Goal: Task Accomplishment & Management: Use online tool/utility

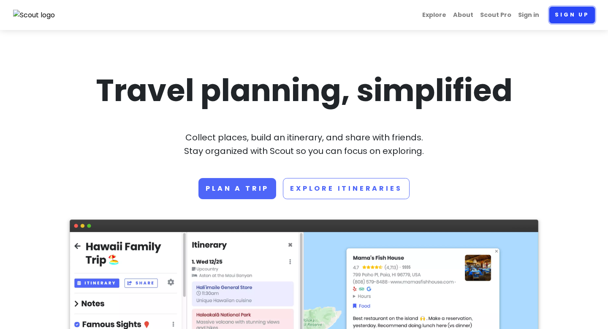
click at [567, 18] on link "Sign up" at bounding box center [573, 15] width 46 height 16
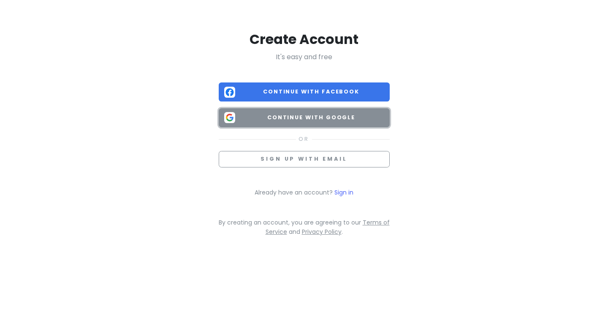
click at [333, 121] on span "Continue with Google" at bounding box center [312, 117] width 146 height 8
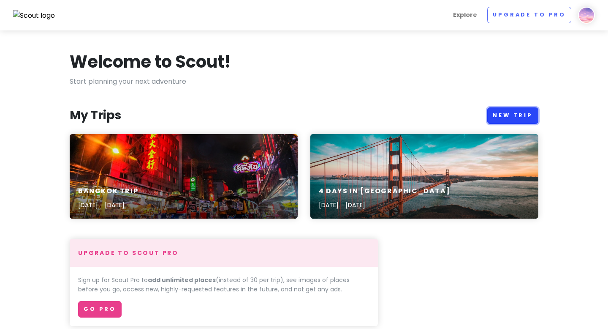
click at [513, 109] on link "New Trip" at bounding box center [513, 115] width 51 height 16
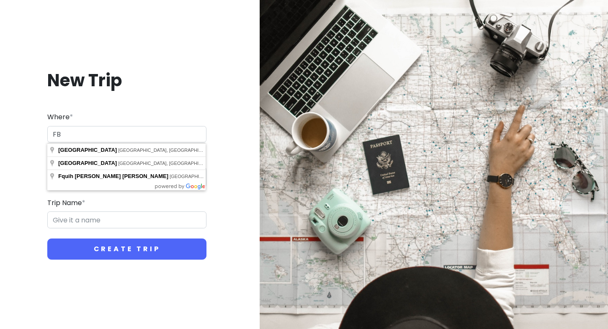
type input "F"
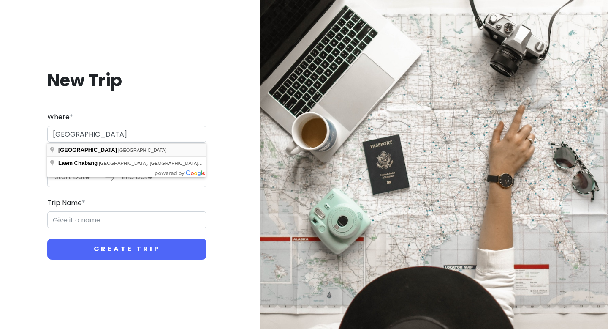
type input "[GEOGRAPHIC_DATA], [GEOGRAPHIC_DATA]"
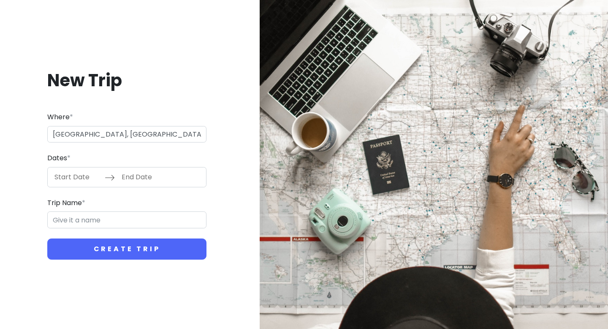
type input "Bangkok Trip"
click at [79, 179] on input "Start Date" at bounding box center [77, 176] width 55 height 19
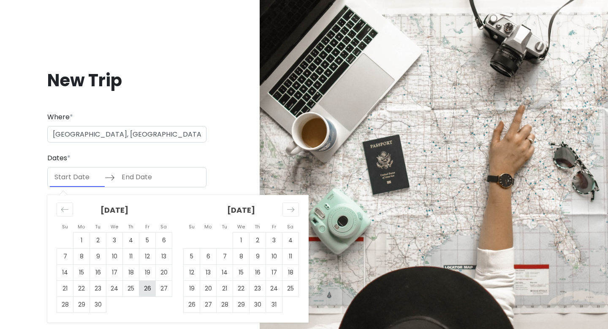
click at [145, 291] on td "26" at bounding box center [147, 288] width 16 height 16
type input "[DATE]"
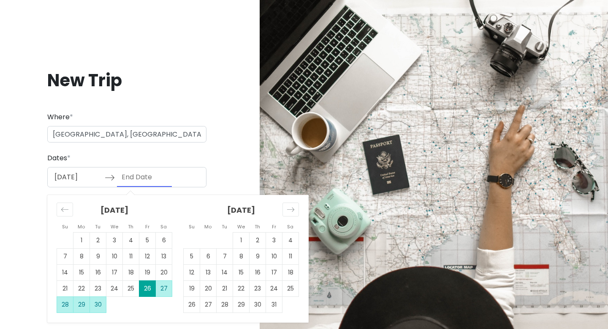
click at [95, 308] on td "30" at bounding box center [98, 304] width 16 height 16
type input "[DATE]"
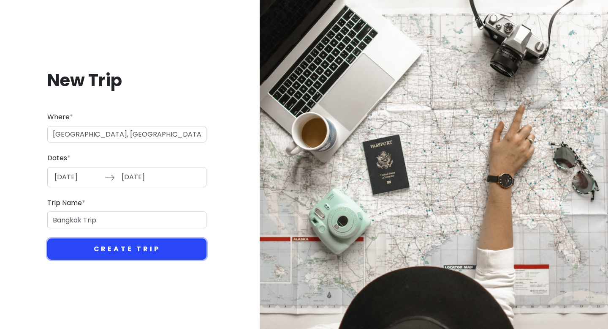
click at [137, 245] on button "Create Trip" at bounding box center [126, 248] width 159 height 21
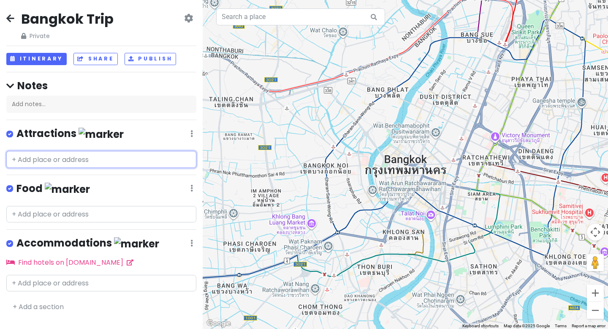
click at [98, 164] on input "text" at bounding box center [101, 159] width 190 height 17
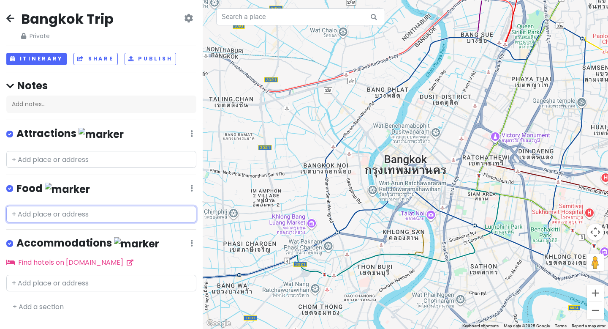
click at [123, 213] on input "text" at bounding box center [101, 214] width 190 height 17
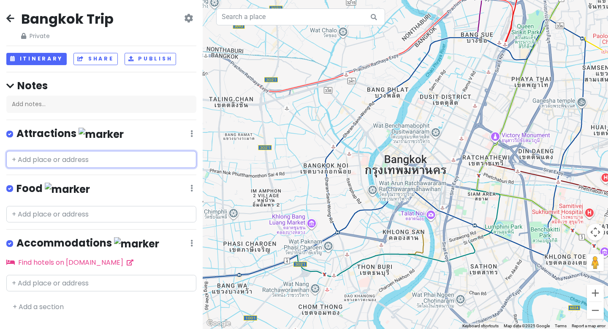
click at [69, 162] on input "text" at bounding box center [101, 159] width 190 height 17
paste input "K [PERSON_NAME] Sticky Rice"
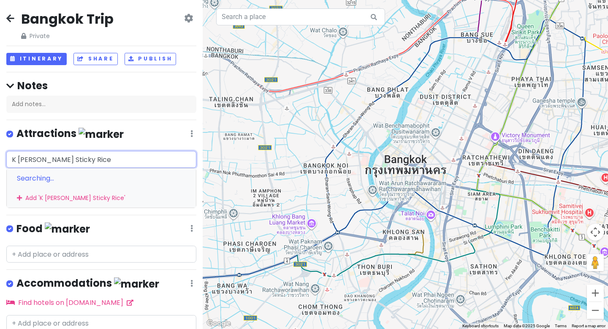
type input "K [PERSON_NAME] Sticky Rice"
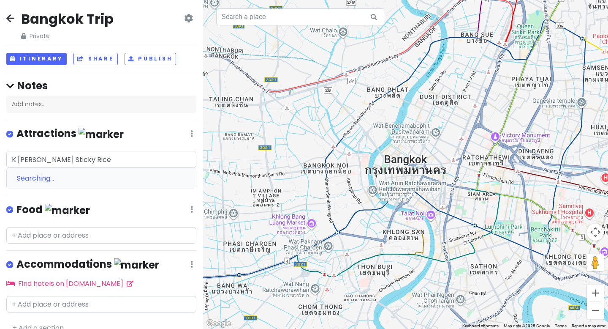
click at [57, 179] on div "Searching..." at bounding box center [101, 178] width 189 height 20
click at [85, 176] on div "Searching..." at bounding box center [101, 178] width 189 height 20
click at [105, 160] on input "K [PERSON_NAME] Sticky Rice" at bounding box center [101, 159] width 190 height 17
click at [78, 257] on div "[GEOGRAPHIC_DATA] Trip Private Change Dates Make a Copy Delete Trip Go Pro ⚡️ G…" at bounding box center [101, 164] width 203 height 329
paste input "K [PERSON_NAME] Sticky Rice"
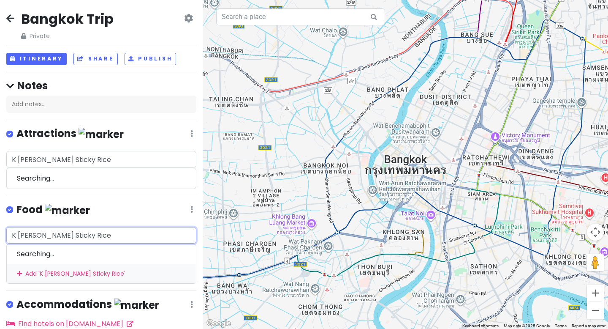
click at [62, 237] on input "K [PERSON_NAME] Sticky Rice" at bounding box center [101, 235] width 190 height 17
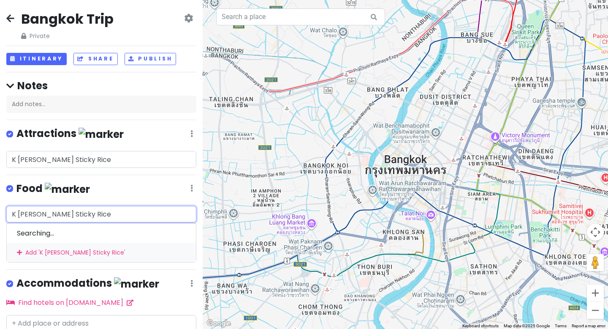
click at [67, 216] on input "K [PERSON_NAME] Sticky Rice" at bounding box center [101, 214] width 190 height 17
paste input "."
type input "[PERSON_NAME] Sticky Rice"
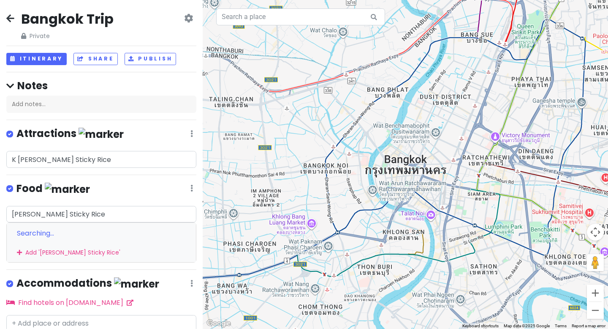
click at [33, 233] on div "Searching..." at bounding box center [101, 233] width 189 height 20
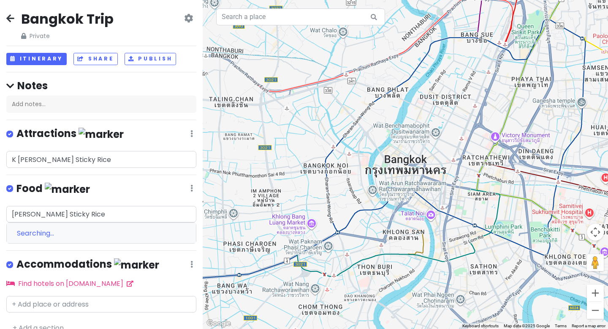
click at [43, 229] on div "Searching..." at bounding box center [101, 233] width 189 height 20
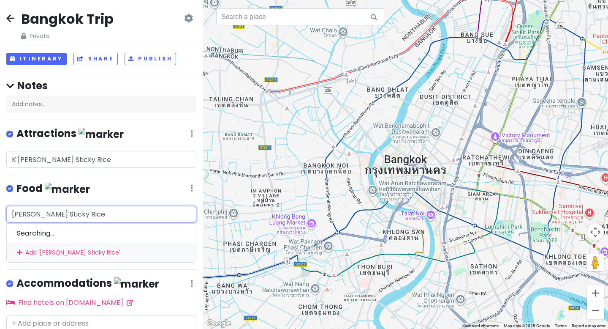
click at [106, 206] on input "[PERSON_NAME] Sticky Rice" at bounding box center [101, 214] width 190 height 17
click at [91, 248] on div "Add ' [PERSON_NAME] Sticky Rice '" at bounding box center [101, 252] width 189 height 19
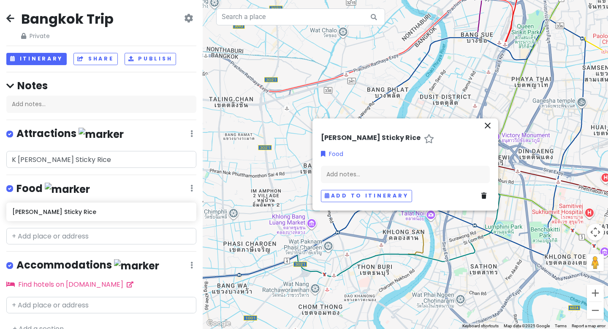
click at [428, 116] on div at bounding box center [406, 164] width 406 height 329
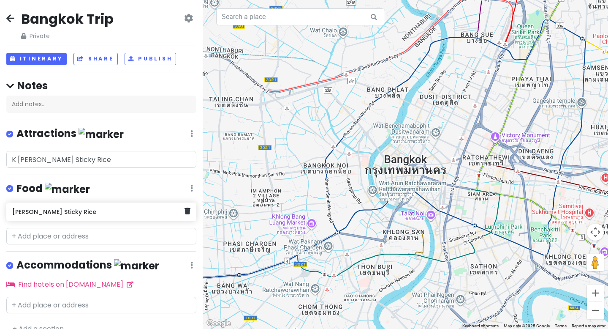
click at [109, 211] on h6 "[PERSON_NAME] Sticky Rice" at bounding box center [98, 212] width 172 height 8
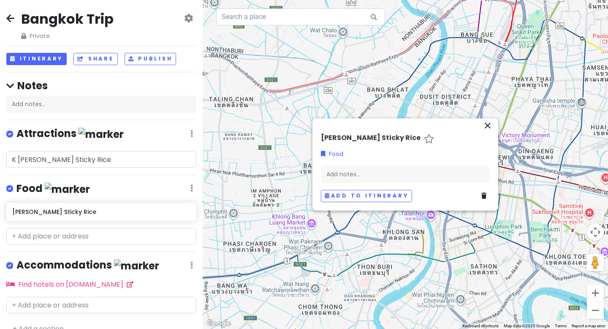
click at [359, 137] on h6 "[PERSON_NAME] Sticky Rice" at bounding box center [371, 138] width 100 height 9
click at [477, 200] on div "Add to itinerary" at bounding box center [405, 196] width 169 height 12
click at [486, 197] on link at bounding box center [486, 195] width 8 height 9
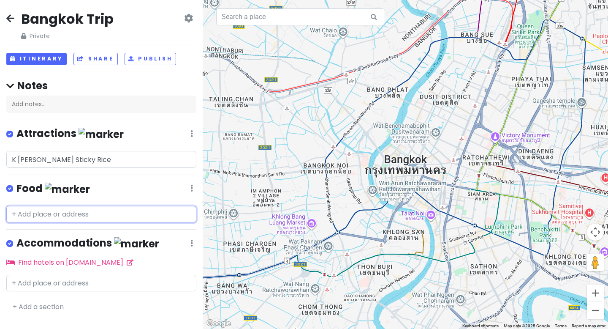
click at [102, 209] on input "text" at bounding box center [101, 214] width 190 height 17
paste input "[PERSON_NAME] Sticky Rice"
type input "[PERSON_NAME] Sticky Rice"
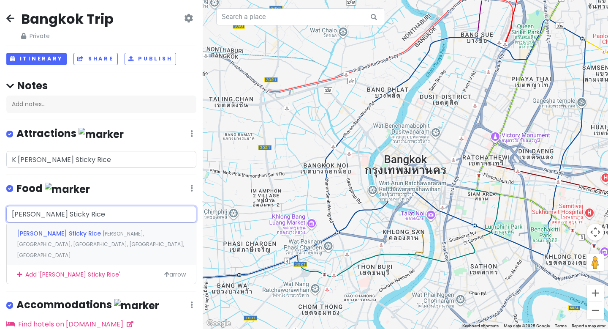
click at [90, 232] on span "[PERSON_NAME], [GEOGRAPHIC_DATA], [GEOGRAPHIC_DATA], [GEOGRAPHIC_DATA], [GEOGRA…" at bounding box center [100, 244] width 167 height 29
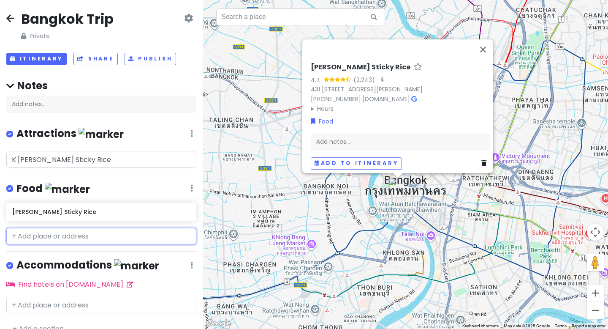
click at [43, 233] on input "text" at bounding box center [101, 236] width 190 height 17
paste input "After You"
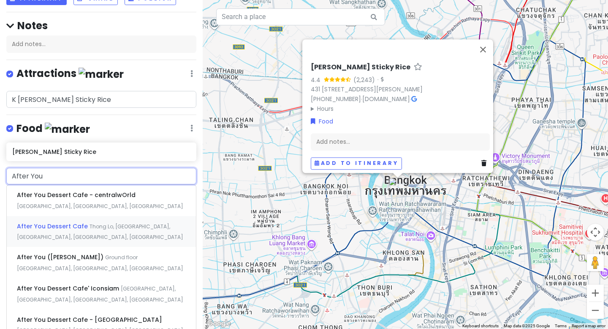
scroll to position [60, 0]
type input "After You"
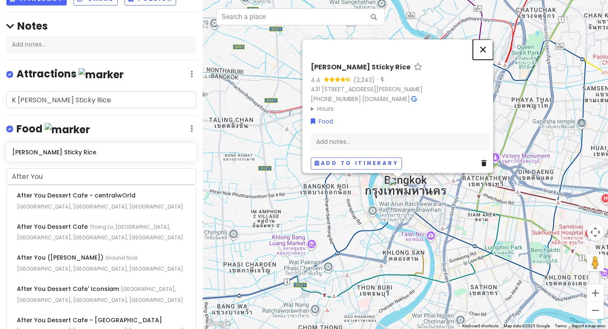
click at [484, 39] on button "Close" at bounding box center [483, 49] width 20 height 20
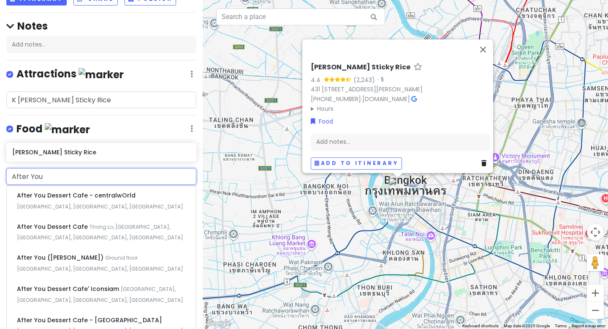
scroll to position [13, 0]
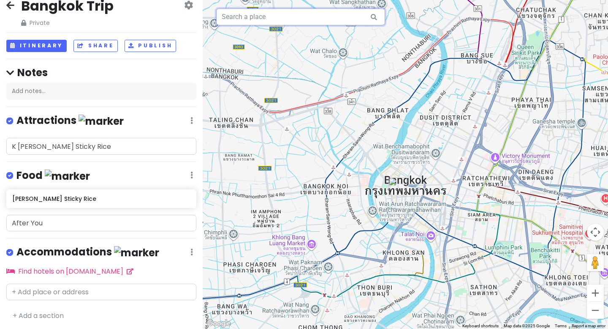
click at [322, 10] on input "text" at bounding box center [300, 16] width 169 height 17
paste input "After You"
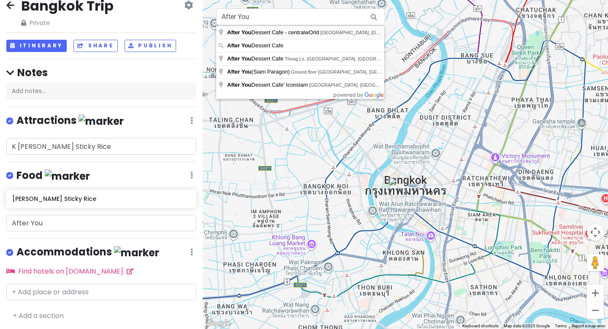
type input "After You Dessert Cafe - centralwOrld, [GEOGRAPHIC_DATA], [GEOGRAPHIC_DATA]"
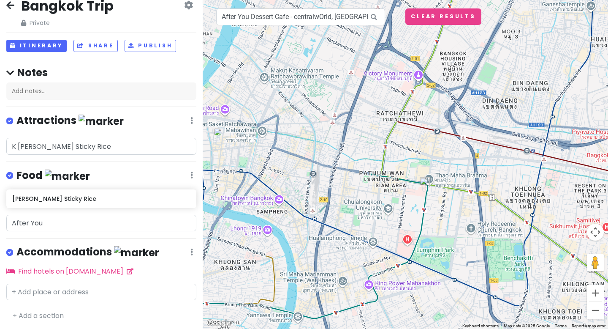
click at [134, 207] on div "[PERSON_NAME] Sticky Rice" at bounding box center [101, 200] width 203 height 22
click at [133, 218] on input "After You" at bounding box center [101, 223] width 190 height 17
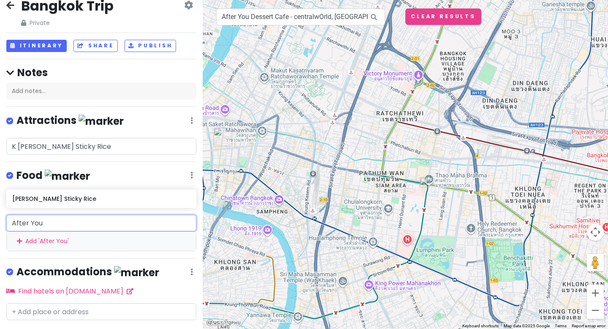
click at [133, 218] on input "After You" at bounding box center [101, 223] width 190 height 17
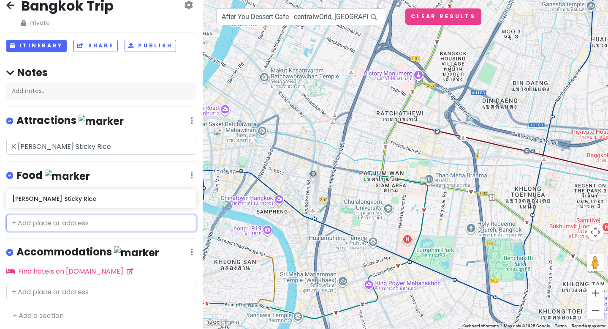
click at [88, 224] on input "text" at bounding box center [101, 223] width 190 height 17
paste input "Hat Yai Fried Chicken"
type input "Hat Yai Fried Chicken"
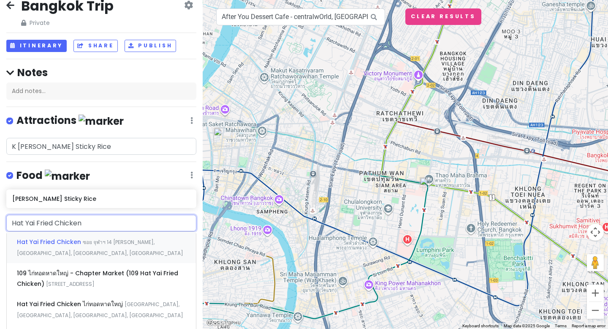
click at [79, 246] on div "Hat Yai Fried Chicken ซอย จุฬาฯ 14 [PERSON_NAME], [GEOGRAPHIC_DATA], [GEOGRAPHI…" at bounding box center [101, 247] width 189 height 31
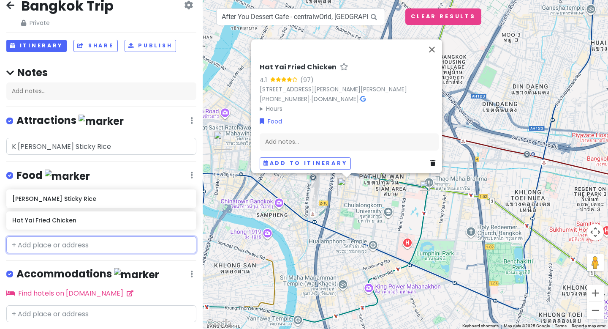
click at [74, 248] on input "text" at bounding box center [101, 244] width 190 height 17
paste input "HAAB.BKK Banthat Thong"
type input "HAAB.BKK Banthat Thong"
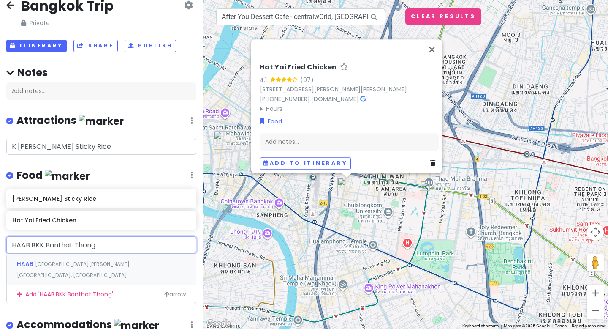
click at [72, 266] on span "[GEOGRAPHIC_DATA][PERSON_NAME], [GEOGRAPHIC_DATA], [GEOGRAPHIC_DATA]" at bounding box center [74, 269] width 114 height 18
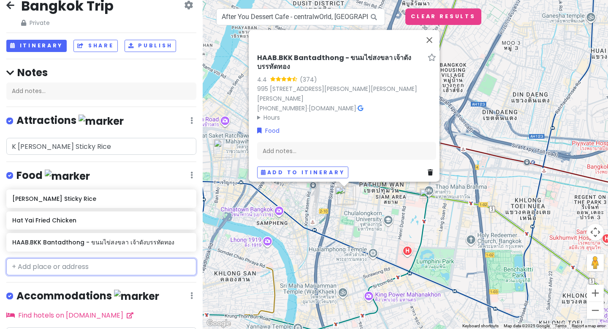
click at [66, 258] on input "text" at bounding box center [101, 266] width 190 height 17
paste input "Here [PERSON_NAME]"
type input "Here [PERSON_NAME]"
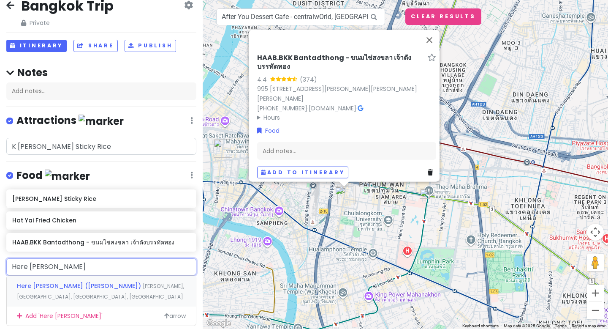
click at [63, 284] on span "Here [PERSON_NAME] ([PERSON_NAME])" at bounding box center [80, 285] width 126 height 8
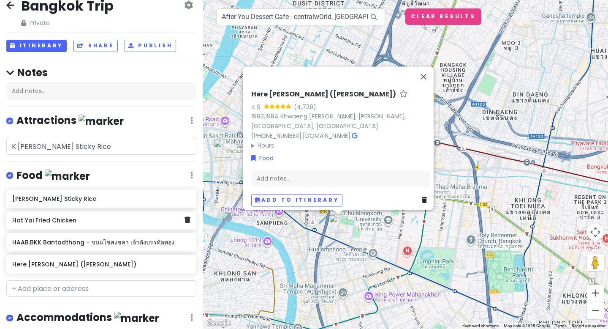
scroll to position [79, 0]
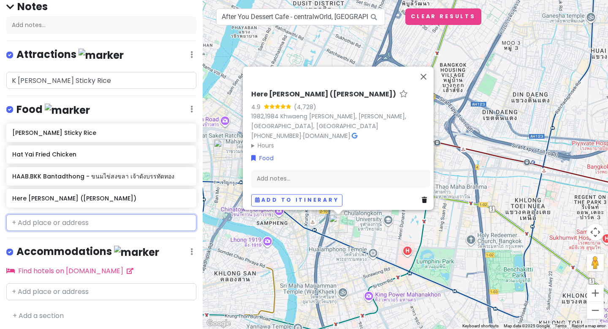
click at [46, 218] on input "text" at bounding box center [101, 222] width 190 height 17
paste input "Ice Cream Samosorn"
type input "Ice Cream Samosorn"
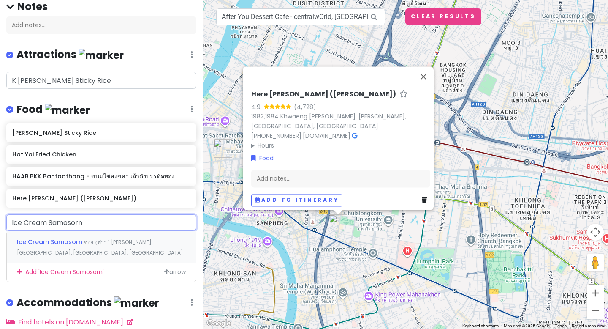
click at [53, 237] on span "Ice Cream Samosorn" at bounding box center [50, 241] width 67 height 8
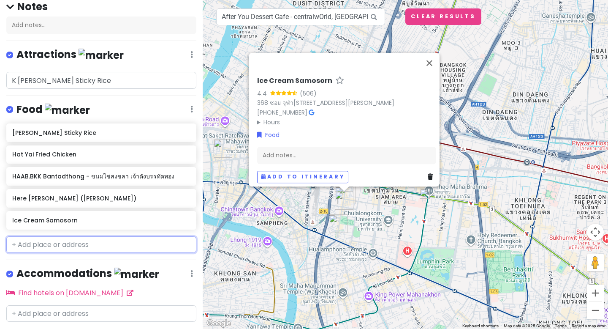
click at [102, 243] on input "text" at bounding box center [101, 244] width 190 height 17
paste input "Yolk"
type input "Yolk"
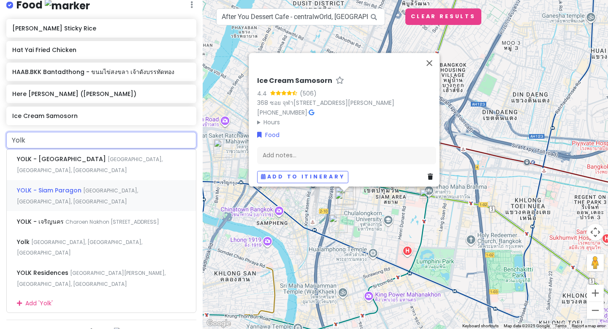
scroll to position [184, 0]
click at [117, 226] on div "YOLK - เจริญนคร Charoen Nakhon [STREET_ADDRESS]" at bounding box center [101, 220] width 189 height 20
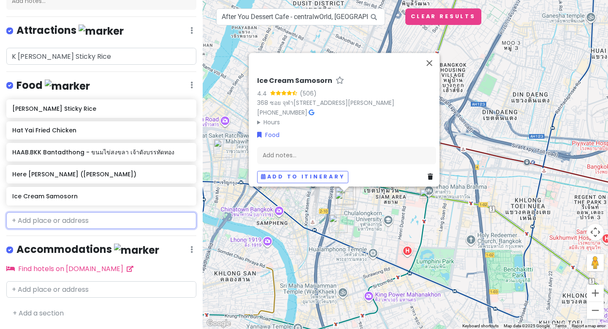
scroll to position [123, 0]
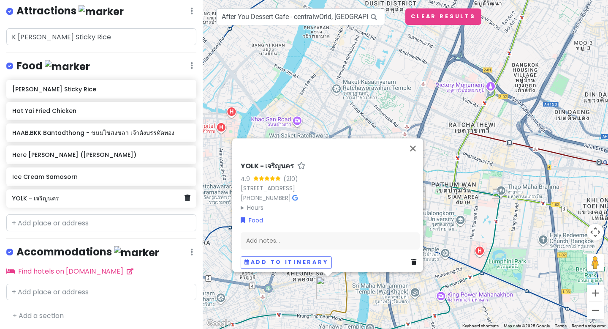
click at [183, 199] on h6 "YOLK - เจริญนคร" at bounding box center [98, 198] width 172 height 8
click at [187, 200] on link at bounding box center [188, 198] width 6 height 11
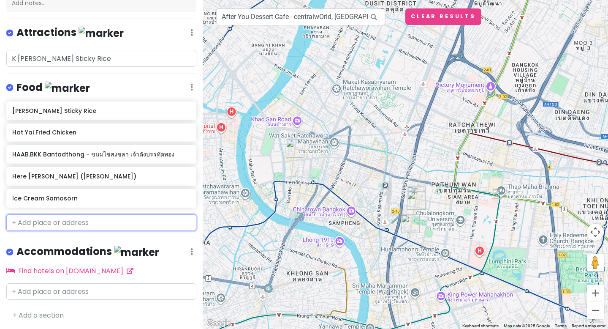
click at [109, 218] on input "text" at bounding box center [101, 222] width 190 height 17
paste input "Yolk"
type input "Yolk"
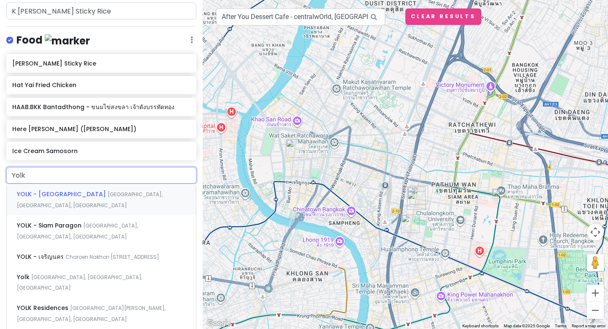
scroll to position [149, 0]
click at [121, 231] on div "YOLK - [GEOGRAPHIC_DATA], [GEOGRAPHIC_DATA], [GEOGRAPHIC_DATA]" at bounding box center [101, 229] width 189 height 31
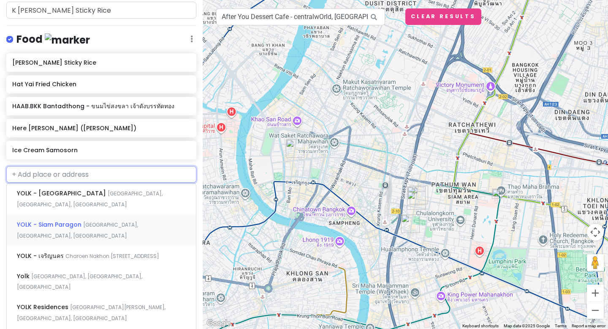
scroll to position [123, 0]
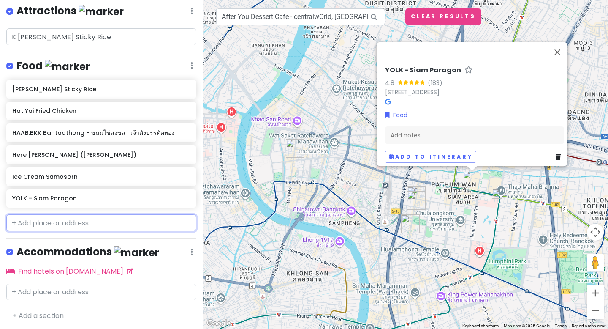
click at [117, 217] on input "text" at bounding box center [101, 222] width 190 height 17
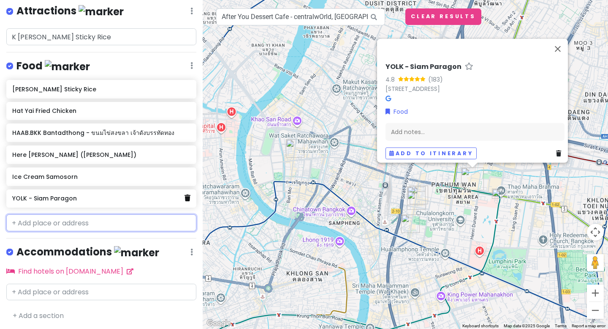
click at [188, 200] on link at bounding box center [188, 198] width 6 height 11
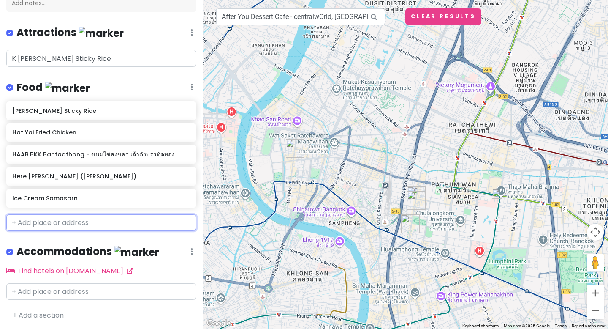
paste input "Yolk"
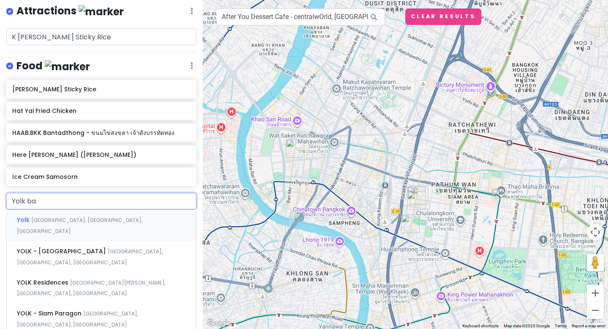
type input "Yolk ban"
click at [115, 223] on div "[GEOGRAPHIC_DATA], [GEOGRAPHIC_DATA], [GEOGRAPHIC_DATA], [GEOGRAPHIC_DATA]" at bounding box center [101, 225] width 189 height 31
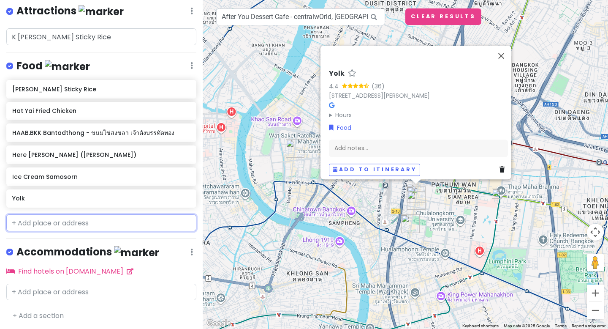
click at [117, 225] on input "text" at bounding box center [101, 222] width 190 height 17
paste input "Black Sesame House"
type input "Black Sesame House"
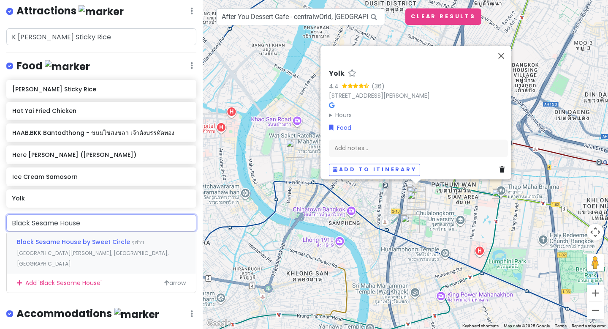
click at [103, 256] on div "Black Sesame House by Sweet Circle จุฬาฯ [GEOGRAPHIC_DATA][PERSON_NAME], [GEOGR…" at bounding box center [101, 253] width 189 height 42
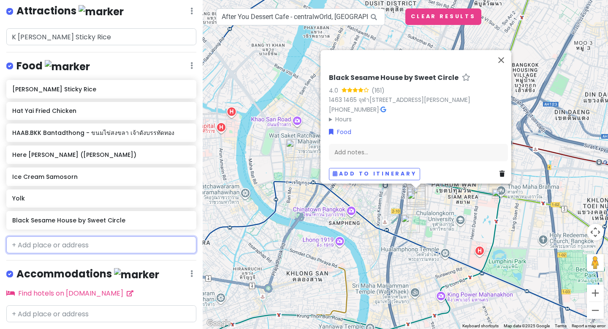
click at [76, 249] on input "text" at bounding box center [101, 244] width 190 height 17
paste input "Terminal 21"
type input "Terminal 21"
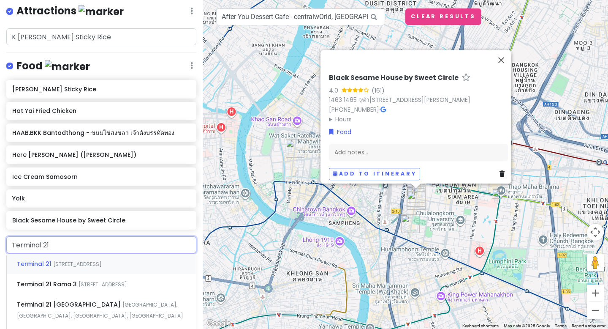
click at [66, 266] on span "[STREET_ADDRESS]" at bounding box center [77, 263] width 49 height 7
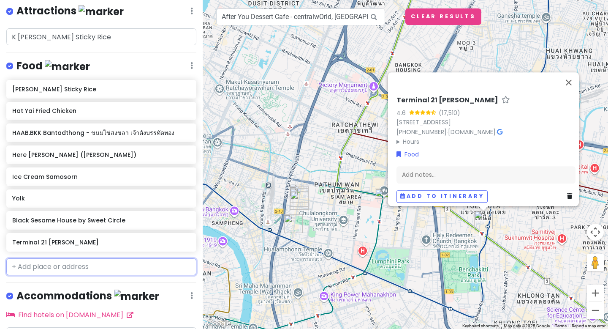
click at [56, 263] on input "text" at bounding box center [101, 266] width 190 height 17
paste input "Pad Thai Fai [PERSON_NAME]"
type input "Pad Thai Fai [PERSON_NAME]"
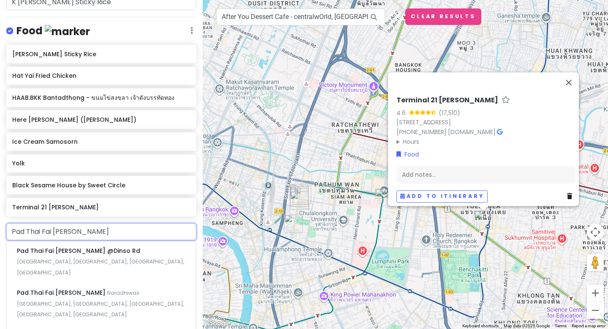
scroll to position [160, 0]
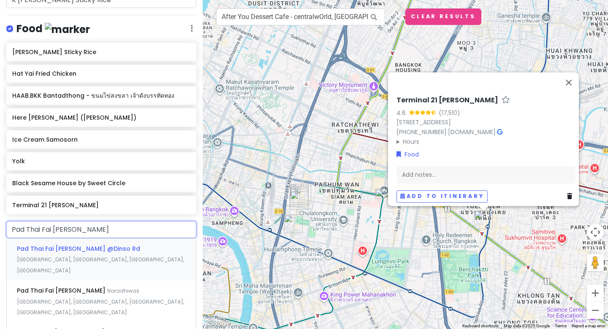
click at [97, 244] on span "Pad Thai Fai [PERSON_NAME] @Dinso Rd" at bounding box center [78, 248] width 123 height 8
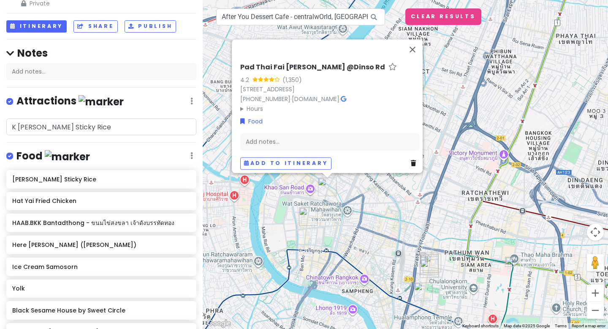
scroll to position [16, 0]
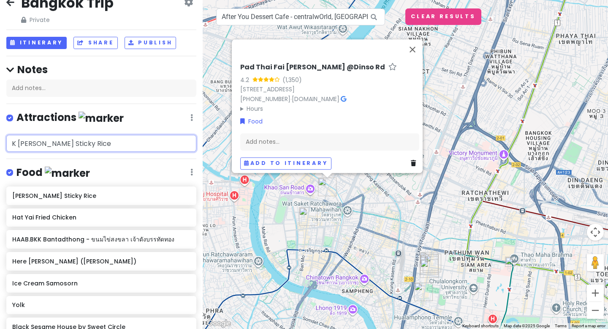
click at [63, 144] on input "K [PERSON_NAME] Sticky Rice" at bounding box center [101, 143] width 190 height 17
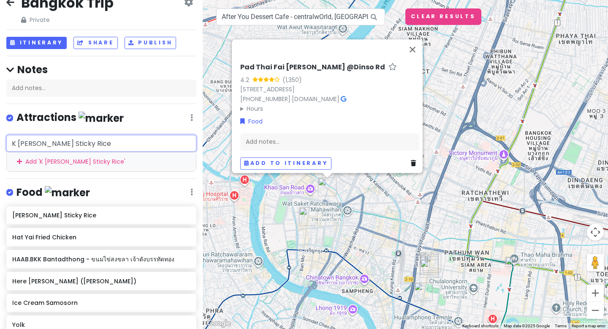
click at [63, 144] on input "K [PERSON_NAME] Sticky Rice" at bounding box center [101, 143] width 190 height 17
paste input "[GEOGRAPHIC_DATA]"
type input "[GEOGRAPHIC_DATA]"
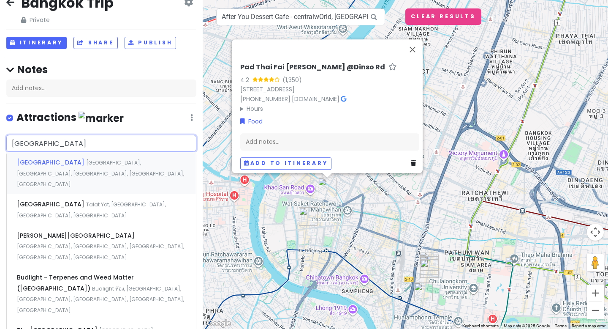
click at [81, 171] on div "[GEOGRAPHIC_DATA], [GEOGRAPHIC_DATA], [GEOGRAPHIC_DATA], [GEOGRAPHIC_DATA], [GE…" at bounding box center [101, 173] width 189 height 42
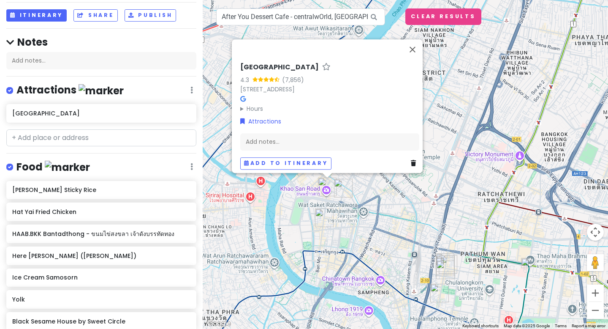
scroll to position [49, 0]
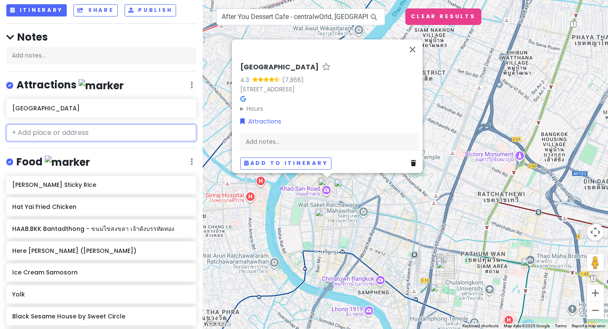
click at [55, 127] on input "text" at bounding box center [101, 132] width 190 height 17
paste input "[GEOGRAPHIC_DATA]"
type input "[GEOGRAPHIC_DATA]"
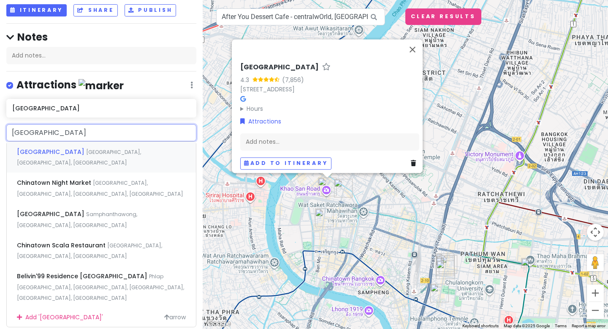
click at [56, 154] on span "[GEOGRAPHIC_DATA], [GEOGRAPHIC_DATA], [GEOGRAPHIC_DATA]" at bounding box center [79, 157] width 124 height 18
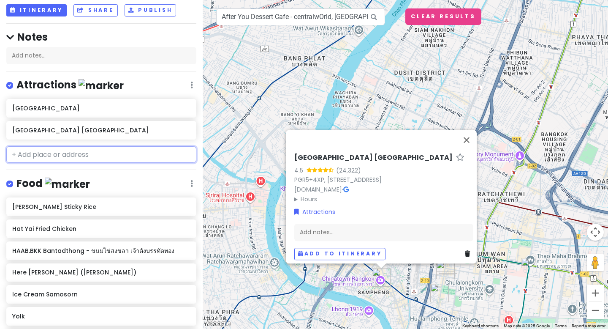
click at [85, 155] on input "text" at bounding box center [101, 154] width 190 height 17
paste input "Iconsiam Mall"
type input "Iconsiam Mall"
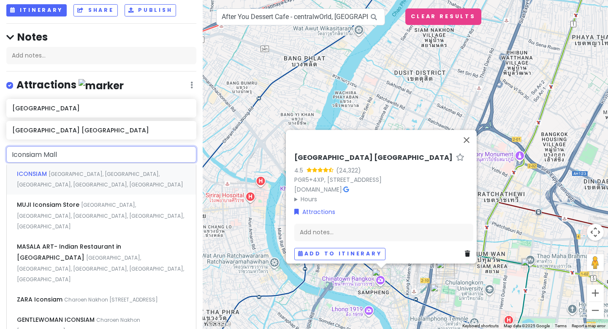
click at [82, 160] on input "Iconsiam Mall" at bounding box center [101, 154] width 190 height 17
click at [76, 175] on span "[GEOGRAPHIC_DATA], [GEOGRAPHIC_DATA], [GEOGRAPHIC_DATA], [GEOGRAPHIC_DATA], [GE…" at bounding box center [100, 179] width 166 height 18
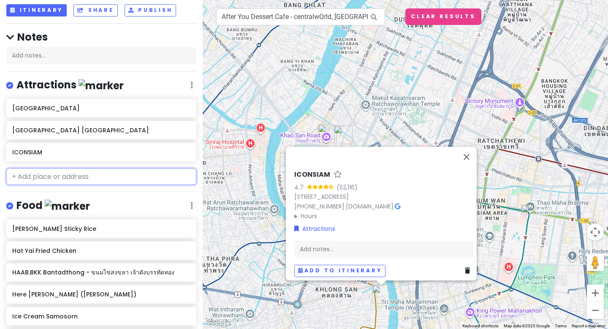
click at [76, 175] on input "text" at bounding box center [101, 176] width 190 height 17
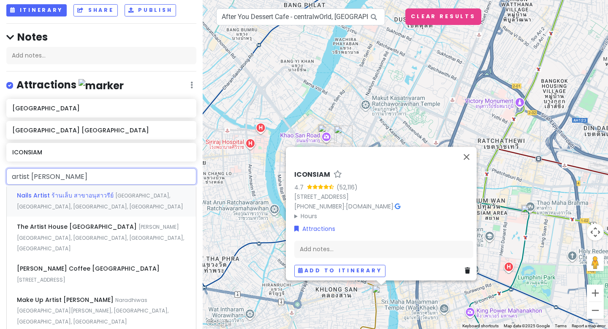
type input "artist house"
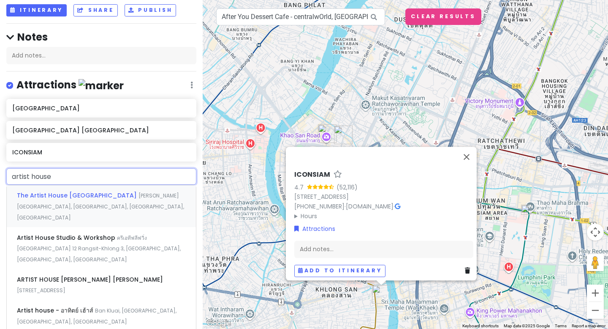
click at [71, 200] on div "The Artist House [GEOGRAPHIC_DATA][PERSON_NAME], [GEOGRAPHIC_DATA], [GEOGRAPHIC…" at bounding box center [101, 206] width 189 height 42
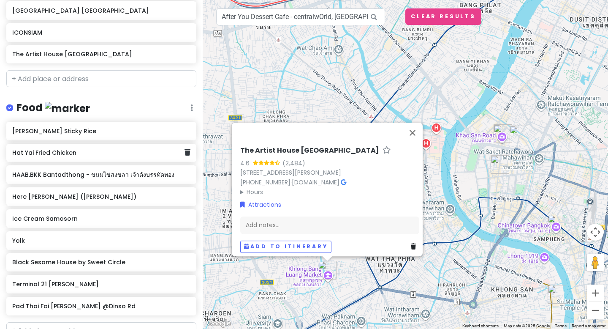
scroll to position [276, 0]
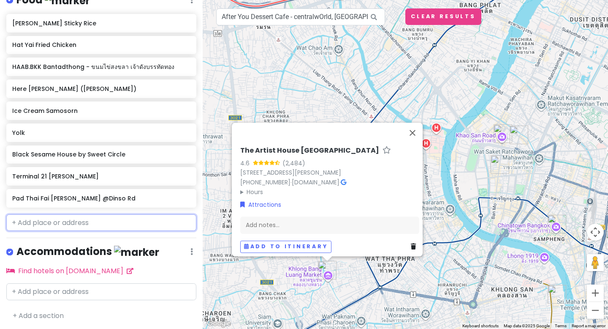
click at [85, 228] on input "text" at bounding box center [101, 222] width 190 height 17
paste input "DayThem"
type input "DayThem"
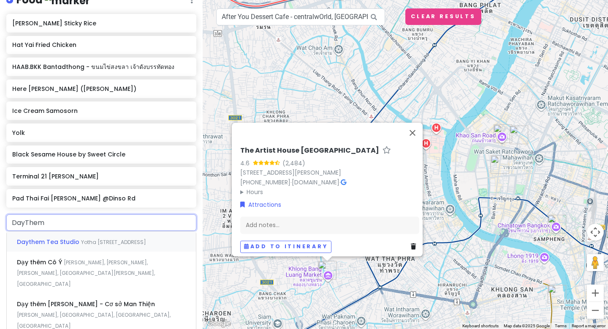
click at [111, 247] on div "Daythem Tea Studio Yotha [STREET_ADDRESS]" at bounding box center [101, 241] width 189 height 20
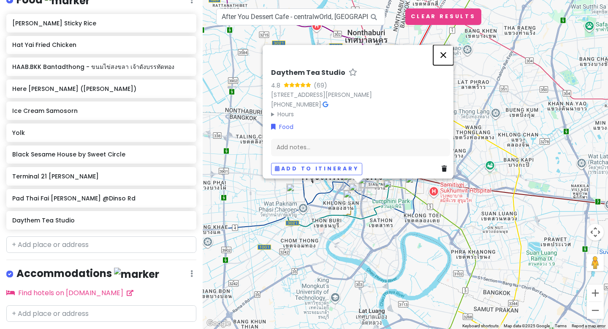
click at [448, 45] on button "Close" at bounding box center [443, 55] width 20 height 20
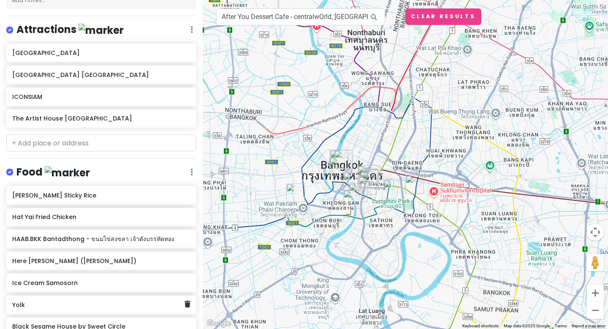
scroll to position [0, 0]
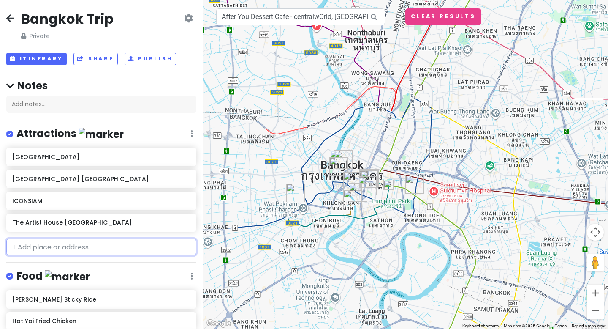
click at [49, 242] on input "text" at bounding box center [101, 246] width 190 height 17
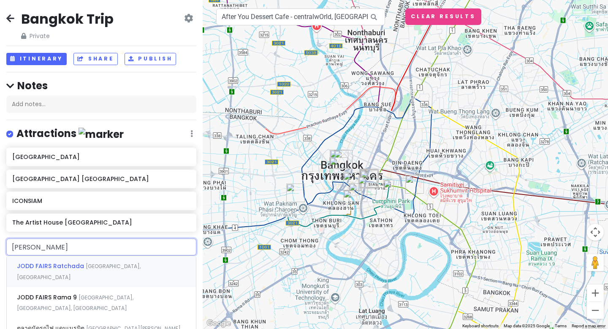
type input "jodd fair"
click at [90, 306] on div "JODD FAIRS Rama [STREET_ADDRESS]" at bounding box center [101, 302] width 189 height 31
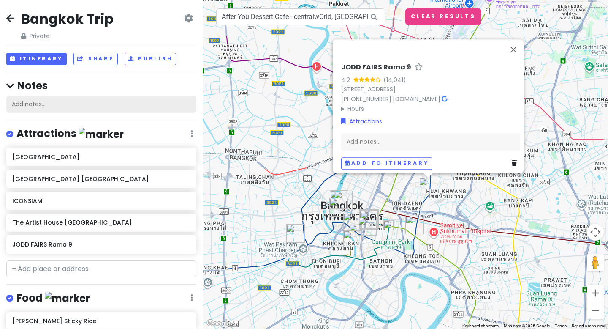
click at [79, 106] on div "Add notes..." at bounding box center [101, 104] width 190 height 18
click at [68, 292] on div "[GEOGRAPHIC_DATA] Trip Private Change Dates Make a Copy Delete Trip Go Pro ⚡️ G…" at bounding box center [101, 164] width 203 height 329
paste input "Chatuchak Market"
type input "Chatuchak Market"
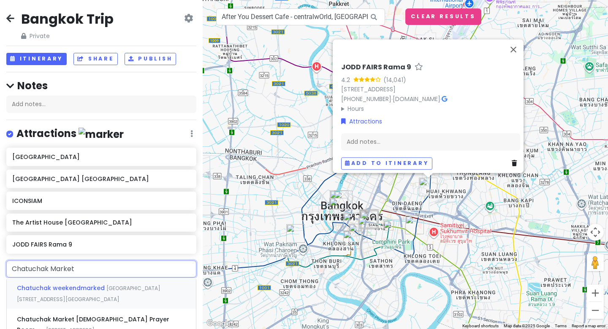
click at [71, 288] on span "Chatuchak weekendmarked" at bounding box center [62, 288] width 90 height 8
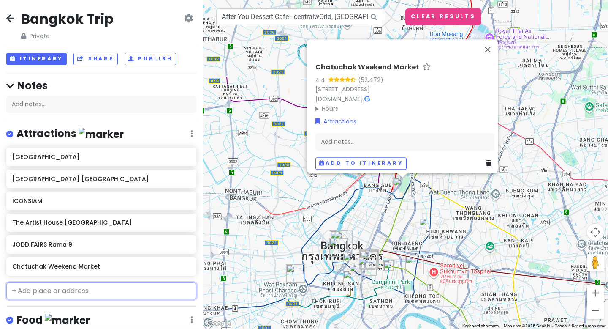
click at [48, 291] on input "text" at bounding box center [101, 290] width 190 height 17
paste input "[GEOGRAPHIC_DATA]"
type input "[GEOGRAPHIC_DATA]"
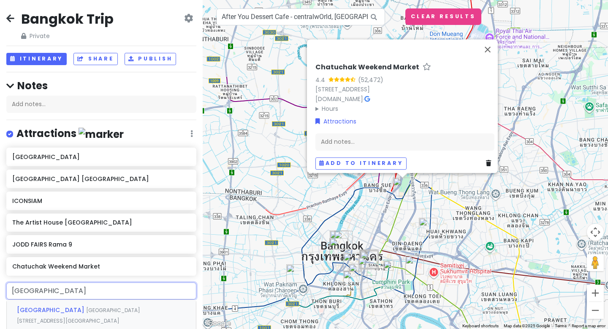
click at [53, 307] on span "[GEOGRAPHIC_DATA]" at bounding box center [51, 309] width 69 height 8
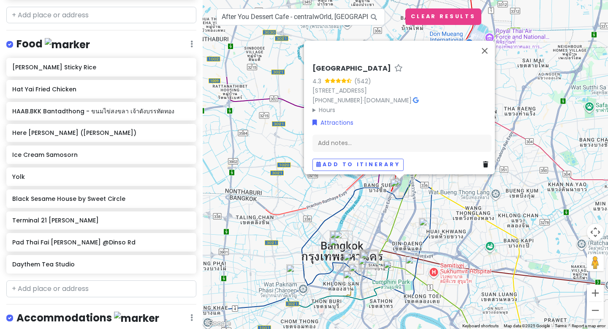
scroll to position [298, 0]
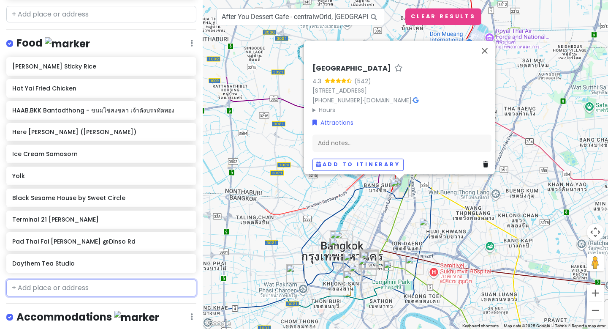
click at [71, 284] on input "text" at bounding box center [101, 287] width 190 height 17
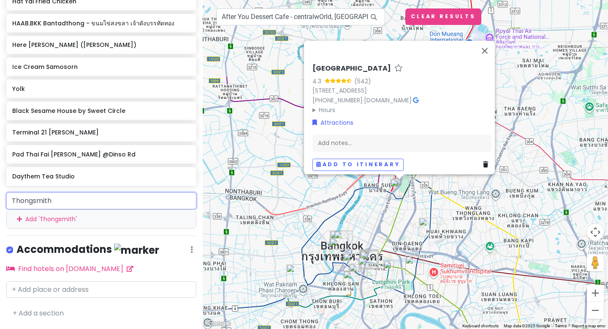
scroll to position [383, 0]
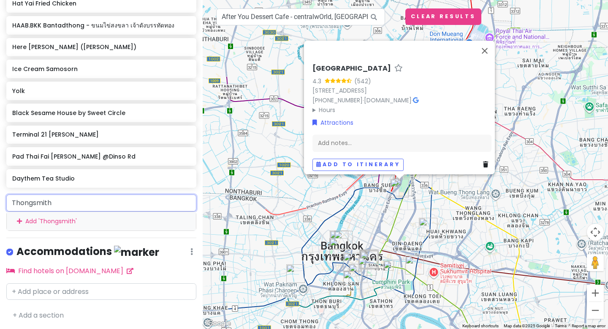
click at [99, 196] on input "Thongsmith" at bounding box center [101, 202] width 190 height 17
click at [93, 202] on input "Thongsmith" at bounding box center [101, 202] width 190 height 17
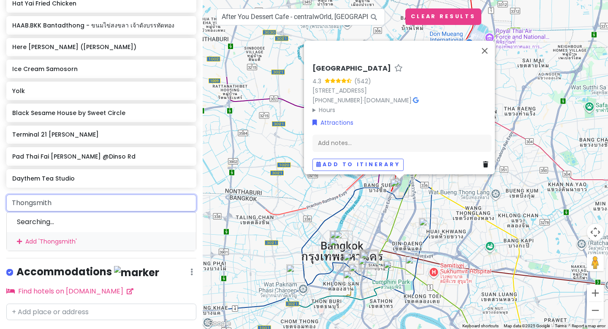
scroll to position [454, 0]
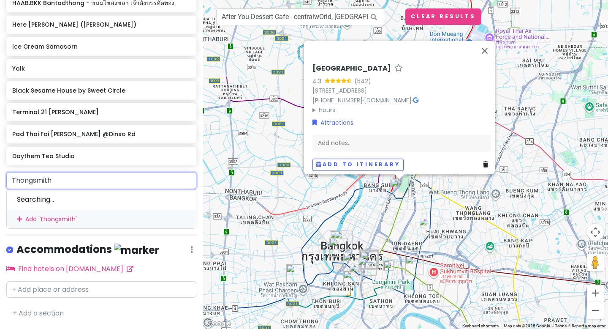
type input "Thongsmith"
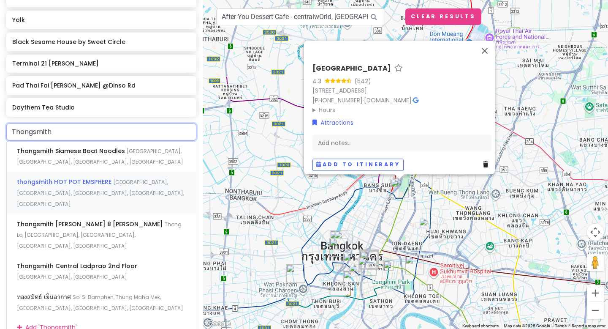
click at [117, 193] on div "thongsmith HOT POT EMSPHERE [GEOGRAPHIC_DATA], [GEOGRAPHIC_DATA], [GEOGRAPHIC_D…" at bounding box center [101, 193] width 189 height 42
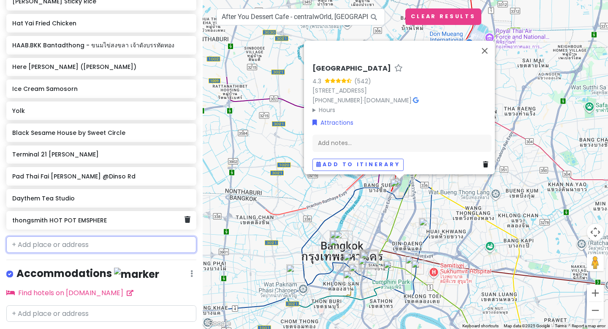
scroll to position [385, 0]
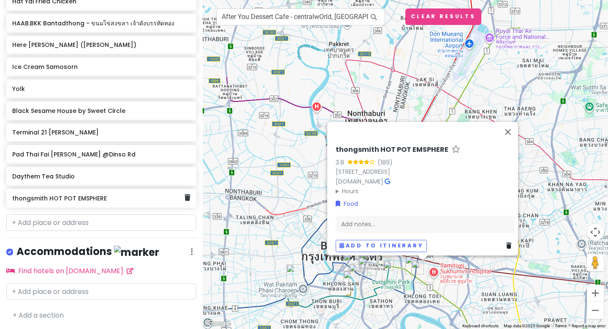
click at [116, 200] on h6 "thongsmith HOT POT EMSPHERE" at bounding box center [98, 198] width 172 height 8
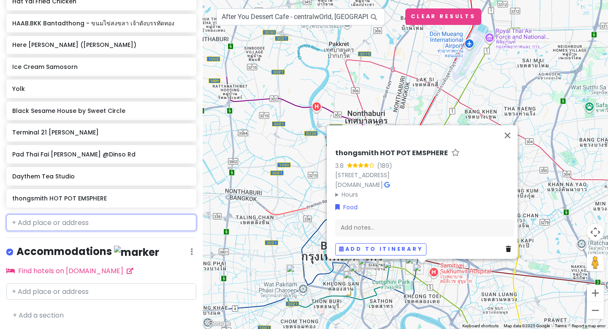
click at [66, 223] on input "text" at bounding box center [101, 222] width 190 height 17
paste input "Breakfast Story"
type input "Breakfast Story"
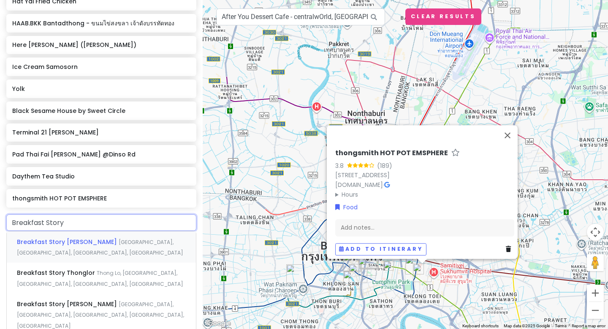
click at [66, 252] on div "Breakfast Story [PERSON_NAME][GEOGRAPHIC_DATA], [GEOGRAPHIC_DATA], [GEOGRAPHIC_…" at bounding box center [101, 246] width 189 height 31
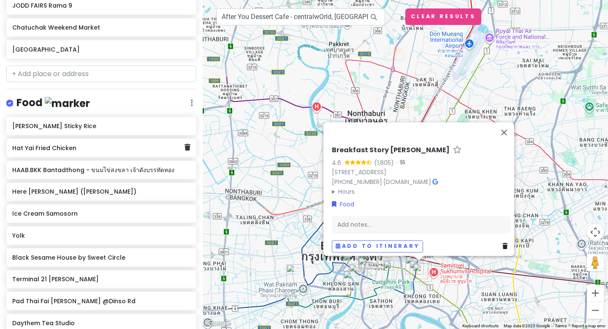
scroll to position [202, 0]
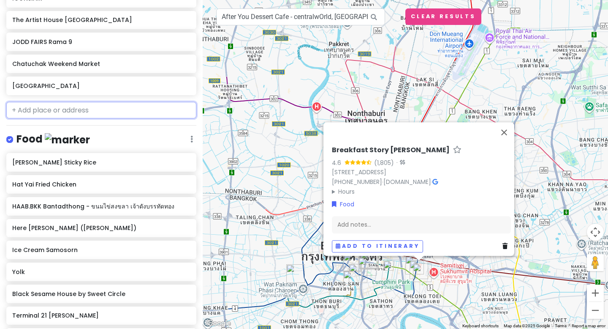
click at [92, 109] on input "text" at bounding box center [101, 110] width 190 height 17
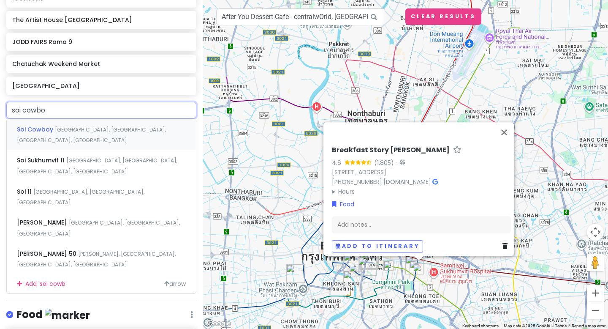
type input "soi cowboy"
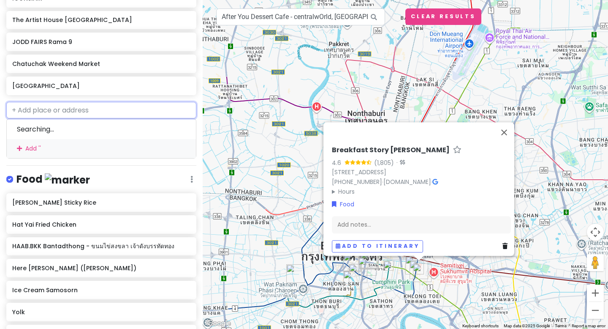
scroll to position [224, 0]
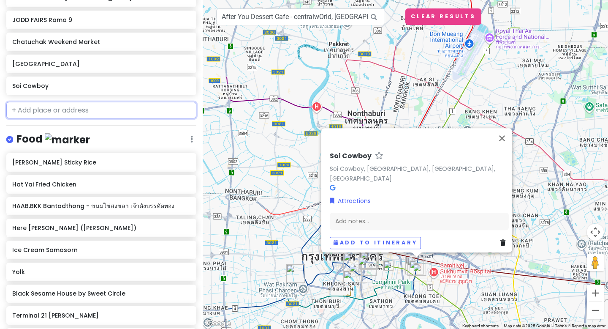
click at [119, 109] on input "text" at bounding box center [101, 110] width 190 height 17
paste input "[GEOGRAPHIC_DATA]"
type input "[GEOGRAPHIC_DATA]"
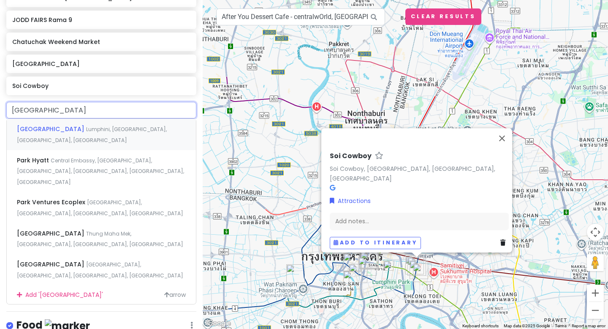
click at [111, 131] on span "Lumphini, [GEOGRAPHIC_DATA], [GEOGRAPHIC_DATA], [GEOGRAPHIC_DATA]" at bounding box center [92, 134] width 150 height 18
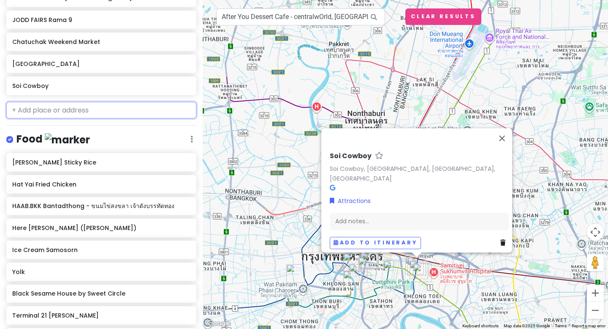
scroll to position [246, 0]
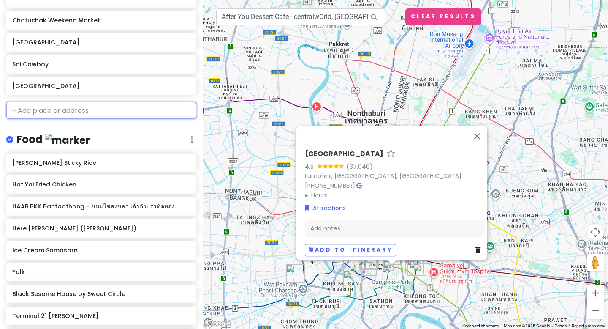
click at [103, 107] on input "text" at bounding box center [101, 110] width 190 height 17
paste input "Asiatique The Riverfront Warehouse 7"
type input "Asiatique The Riverfront Warehouse 7"
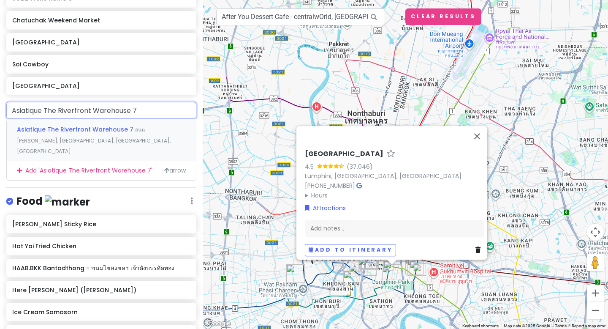
click at [102, 134] on div "Asiatique The Riverfront Warehouse 7 ถนน [PERSON_NAME][GEOGRAPHIC_DATA], [GEOGR…" at bounding box center [101, 140] width 189 height 42
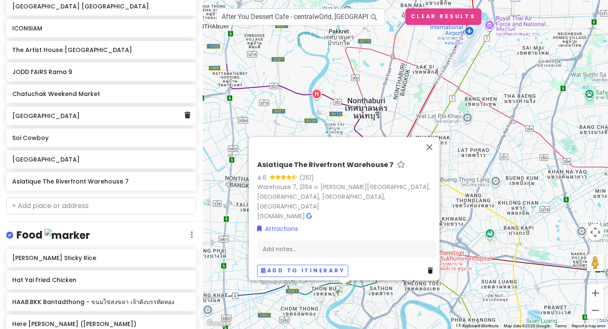
scroll to position [173, 0]
click at [47, 198] on input "text" at bounding box center [101, 205] width 190 height 17
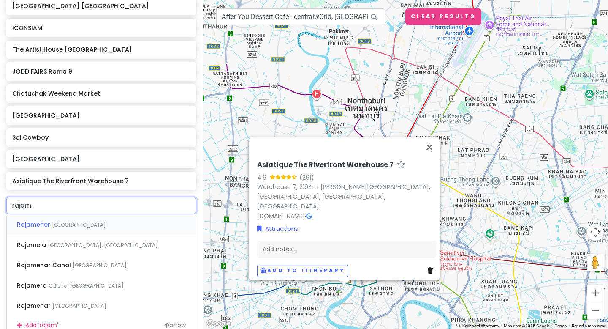
type input "[DATE]"
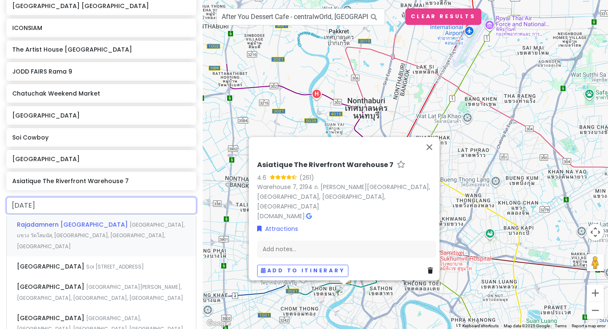
click at [50, 239] on div "Rajadamnern [GEOGRAPHIC_DATA] [GEOGRAPHIC_DATA], เเขวง วัดโสมนัส, [GEOGRAPHIC_D…" at bounding box center [101, 235] width 189 height 42
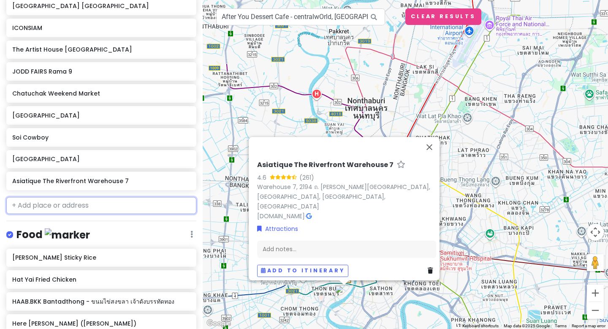
scroll to position [194, 0]
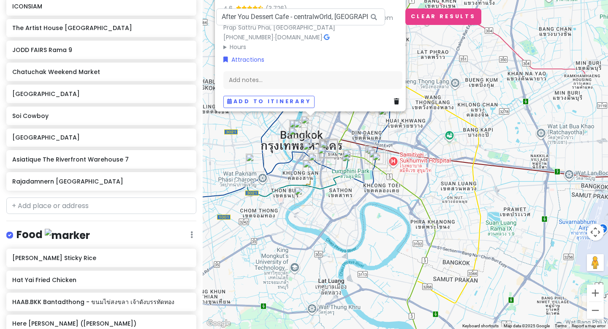
drag, startPoint x: 268, startPoint y: 248, endPoint x: 392, endPoint y: 245, distance: 123.8
click at [392, 245] on div "Rajadamnern [GEOGRAPHIC_DATA] 4.6 (3,726) 8 Thanon Ratchadamnoen Nok, เเขวง วัด…" at bounding box center [406, 164] width 406 height 329
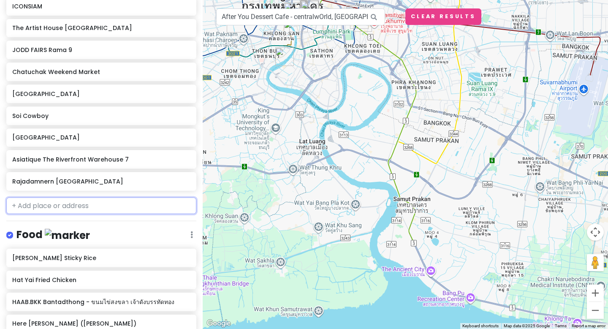
click at [63, 206] on input "text" at bounding box center [101, 205] width 190 height 17
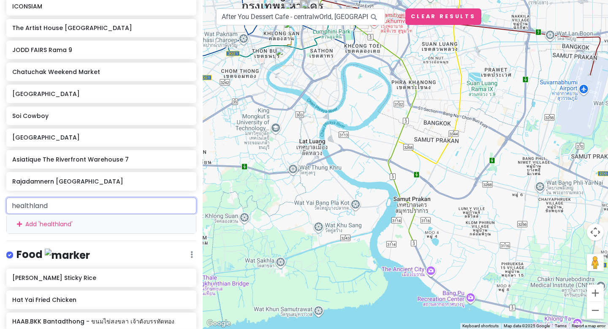
click at [86, 202] on input "healthland" at bounding box center [101, 205] width 190 height 17
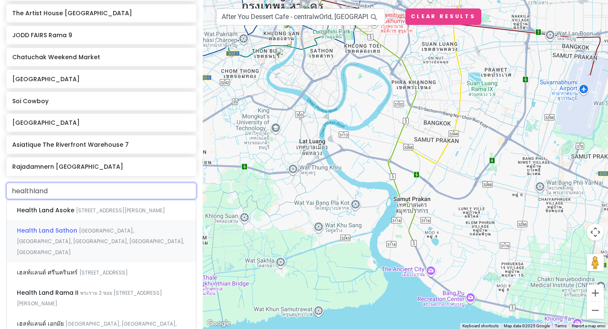
scroll to position [199, 0]
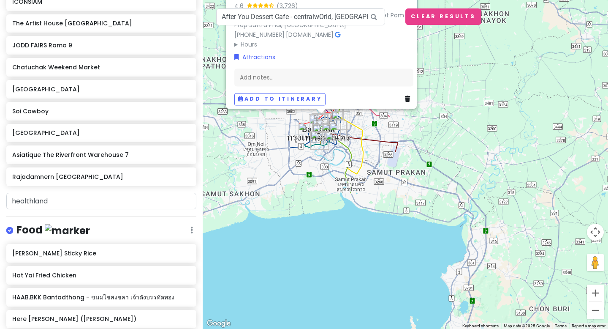
drag, startPoint x: 321, startPoint y: 75, endPoint x: 328, endPoint y: 152, distance: 77.2
click at [328, 150] on img "Asiatique The Riverfront Warehouse 7" at bounding box center [320, 140] width 19 height 19
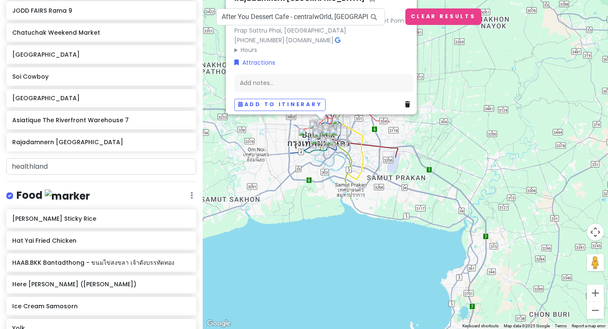
scroll to position [316, 0]
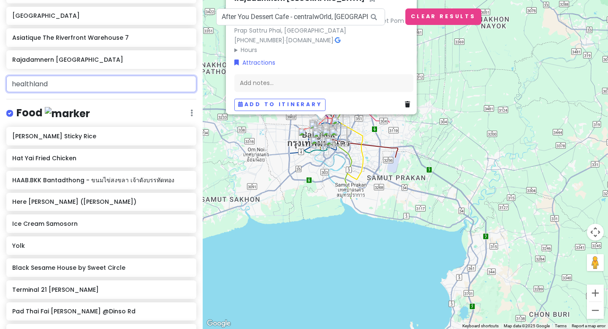
click at [92, 80] on input "healthland" at bounding box center [101, 84] width 190 height 17
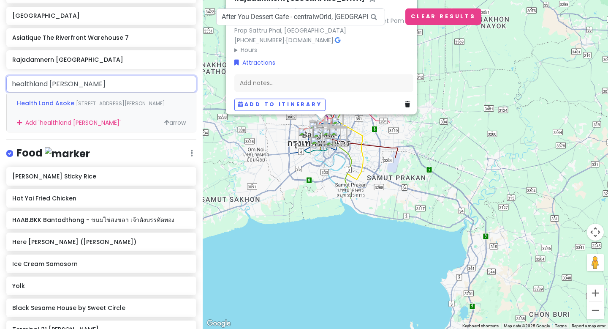
type input "healthland asoke"
click at [93, 109] on div "Health Land Asoke [STREET_ADDRESS][PERSON_NAME]" at bounding box center [101, 103] width 189 height 20
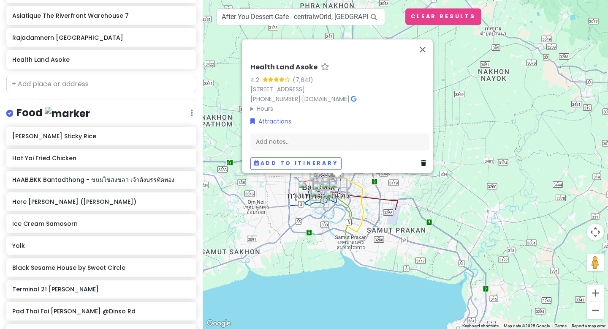
scroll to position [517, 0]
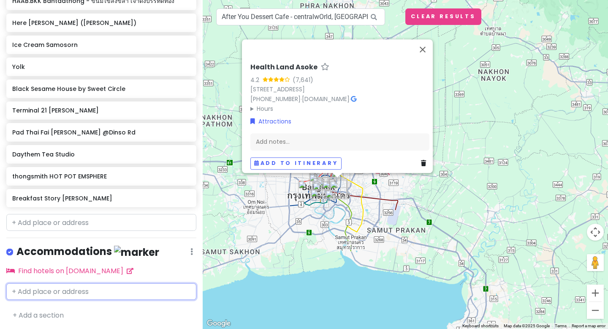
click at [45, 296] on input "text" at bounding box center [101, 291] width 190 height 17
type input "arte hotel"
click at [37, 314] on div "Arte Hotel Soi [STREET_ADDRESS]" at bounding box center [101, 310] width 189 height 20
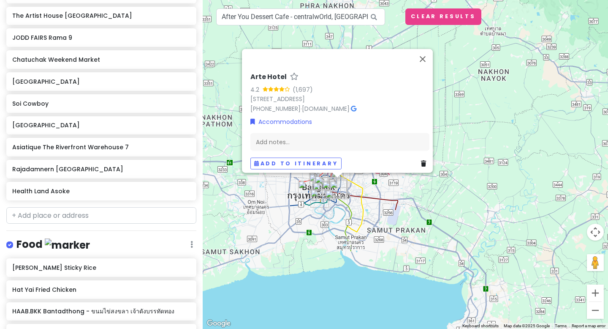
scroll to position [0, 0]
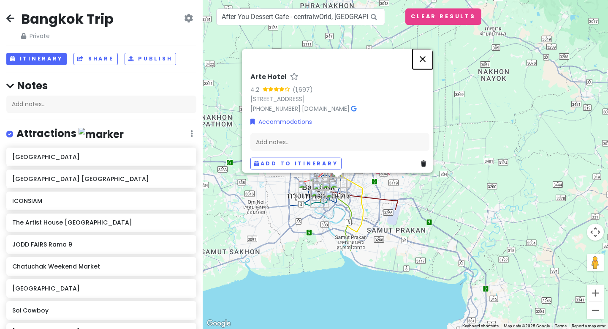
click at [423, 49] on button "Close" at bounding box center [423, 59] width 20 height 20
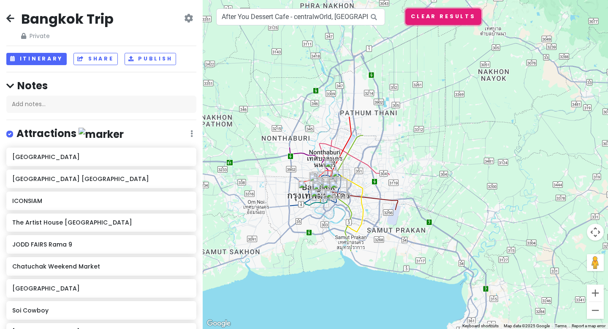
click at [442, 20] on button "Clear Results" at bounding box center [444, 16] width 76 height 16
click at [358, 23] on input "After You Dessert Cafe - centralwOrld, [GEOGRAPHIC_DATA], [GEOGRAPHIC_DATA]" at bounding box center [300, 16] width 169 height 17
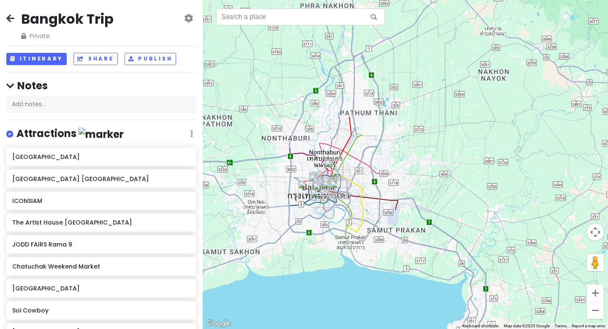
click at [373, 98] on div at bounding box center [406, 164] width 406 height 329
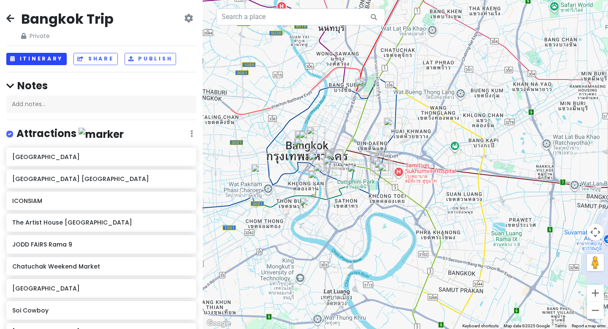
scroll to position [8, 0]
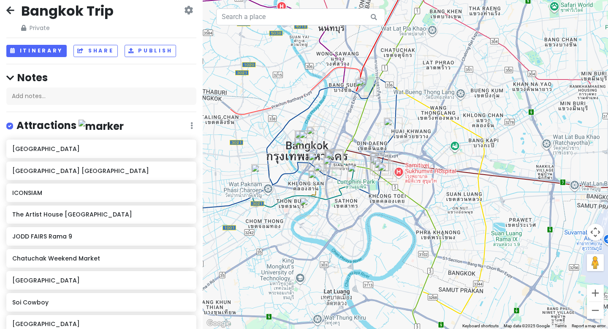
click at [8, 79] on icon at bounding box center [10, 78] width 8 height 9
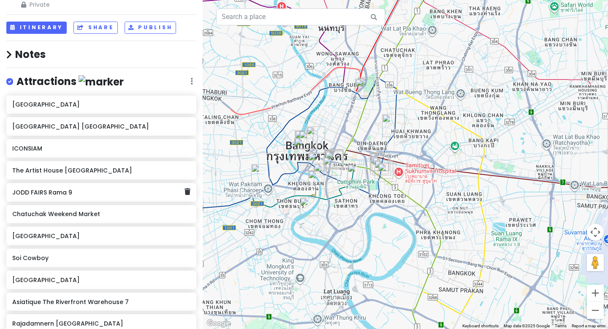
scroll to position [0, 0]
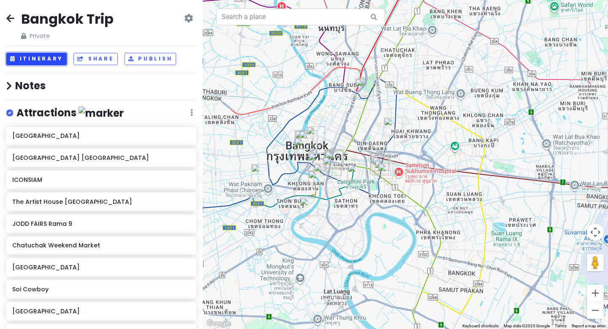
click at [42, 61] on button "Itinerary" at bounding box center [36, 59] width 60 height 12
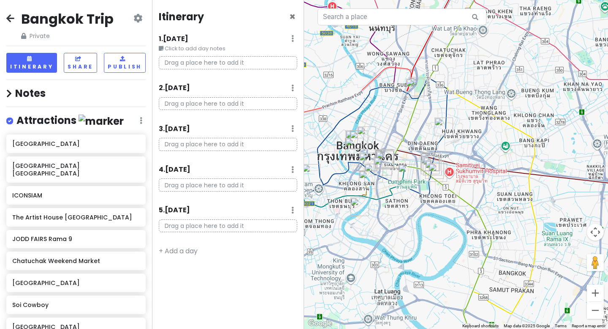
click at [51, 90] on h4 "Notes" at bounding box center [75, 93] width 139 height 13
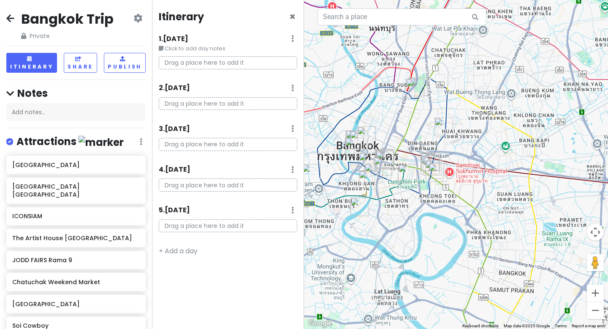
click at [150, 144] on div "[GEOGRAPHIC_DATA] Trip Private Change Dates Make a Copy Delete Trip Go Pro ⚡️ G…" at bounding box center [76, 164] width 152 height 329
click at [146, 144] on div "[GEOGRAPHIC_DATA] Trip Private Change Dates Make a Copy Delete Trip Go Pro ⚡️ G…" at bounding box center [76, 164] width 152 height 329
click at [141, 141] on icon at bounding box center [141, 141] width 3 height 7
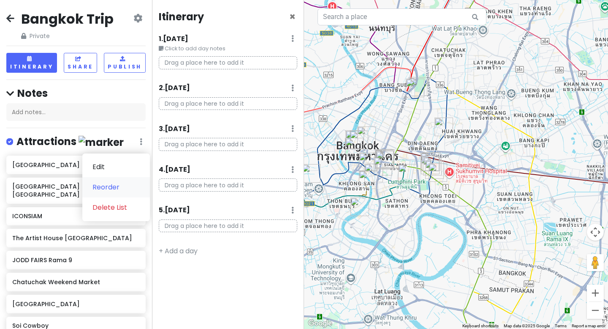
click at [125, 191] on link "Reorder" at bounding box center [116, 187] width 68 height 20
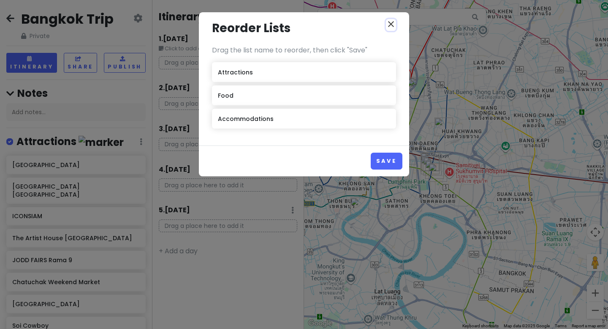
click at [392, 25] on icon "close" at bounding box center [391, 24] width 10 height 10
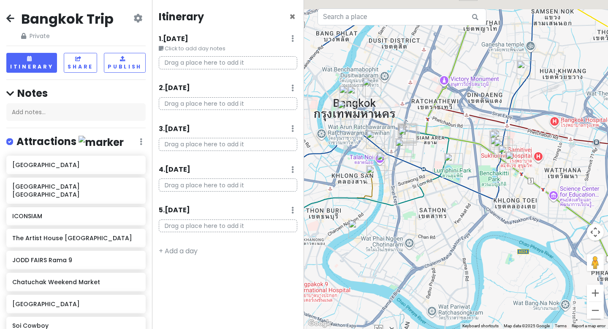
drag, startPoint x: 367, startPoint y: 181, endPoint x: 376, endPoint y: 242, distance: 61.5
click at [376, 242] on div at bounding box center [456, 164] width 304 height 329
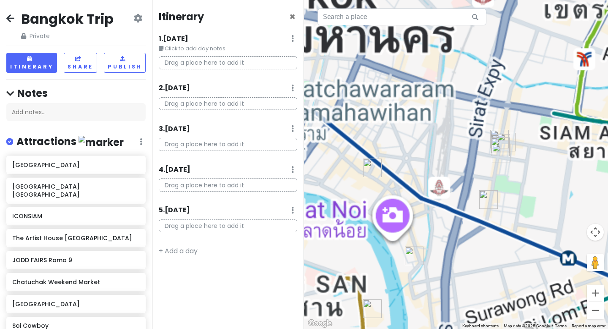
click at [394, 150] on div at bounding box center [456, 164] width 304 height 329
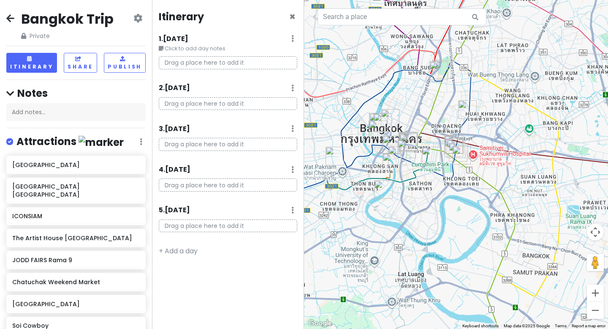
click at [269, 57] on p "Drag a place here to add it" at bounding box center [228, 62] width 139 height 13
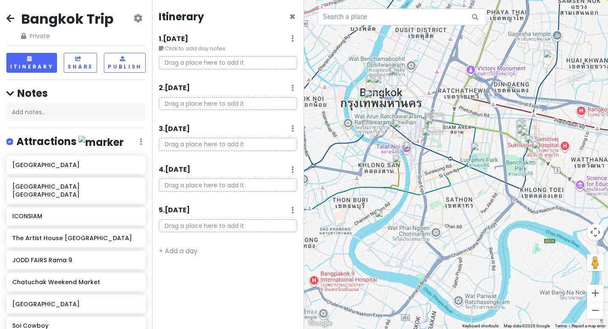
drag, startPoint x: 404, startPoint y: 157, endPoint x: 376, endPoint y: 170, distance: 30.8
click at [376, 170] on div at bounding box center [456, 164] width 304 height 329
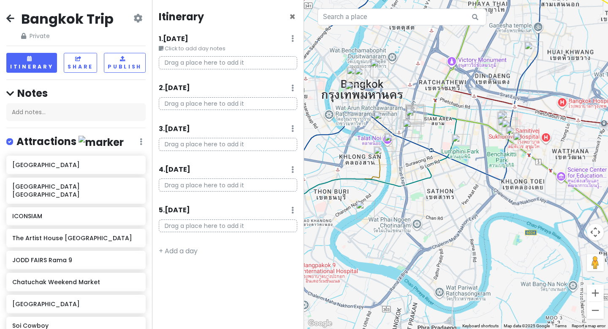
drag, startPoint x: 404, startPoint y: 139, endPoint x: 381, endPoint y: 129, distance: 24.6
click at [381, 129] on img "Chinatown Bangkok" at bounding box center [383, 120] width 19 height 19
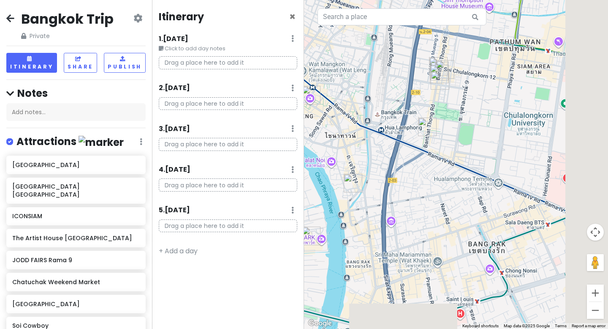
drag, startPoint x: 422, startPoint y: 127, endPoint x: 328, endPoint y: 92, distance: 99.6
click at [328, 92] on div at bounding box center [456, 164] width 304 height 329
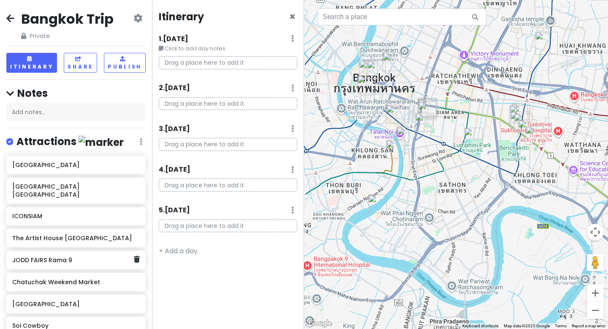
scroll to position [557, 0]
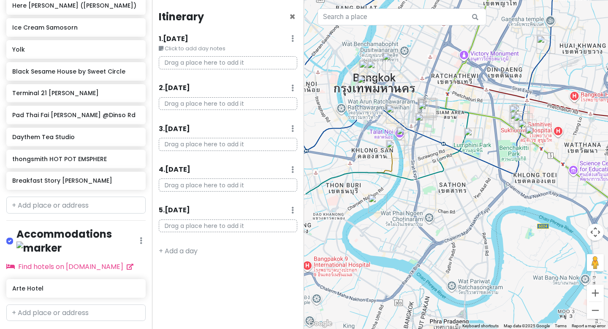
click at [148, 223] on div "[GEOGRAPHIC_DATA] Trip Private Change Dates Make a Copy Delete Trip Go Pro ⚡️ G…" at bounding box center [76, 164] width 152 height 329
click at [142, 227] on div "Accommodations Edit Reorder Delete List" at bounding box center [75, 242] width 139 height 30
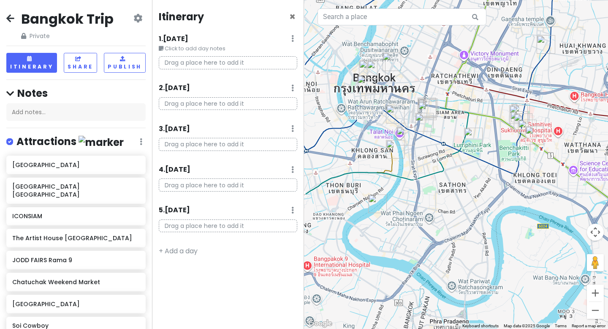
click at [141, 18] on icon at bounding box center [138, 18] width 9 height 7
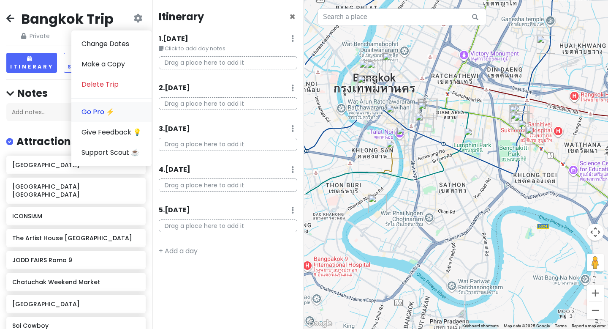
click at [123, 114] on link "Go Pro ⚡️" at bounding box center [111, 112] width 80 height 20
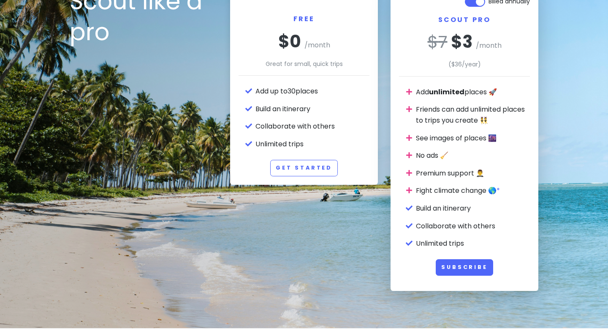
scroll to position [87, 0]
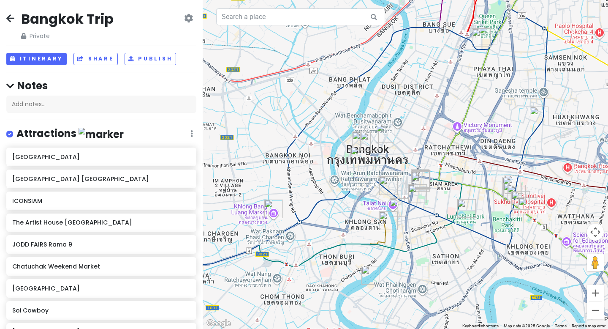
click at [187, 15] on icon at bounding box center [188, 18] width 9 height 7
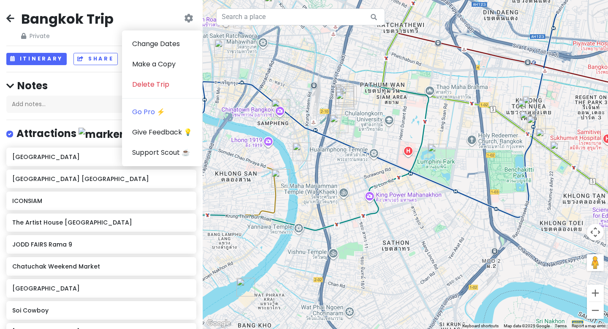
drag, startPoint x: 456, startPoint y: 210, endPoint x: 419, endPoint y: 85, distance: 131.0
click at [419, 85] on div at bounding box center [406, 164] width 406 height 329
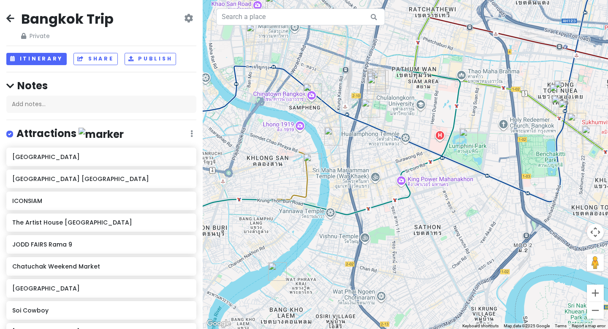
click at [349, 133] on div at bounding box center [406, 164] width 406 height 329
click at [333, 138] on img "Daythem Tea Studio" at bounding box center [333, 136] width 19 height 19
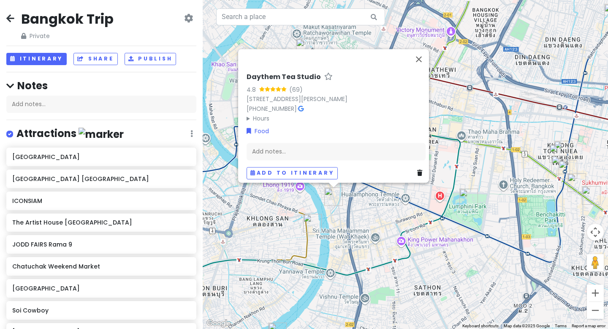
click at [463, 65] on div "Daythem Tea Studio 4.8 (69) [STREET_ADDRESS][PERSON_NAME] [PHONE_NUMBER] · Hour…" at bounding box center [406, 164] width 406 height 329
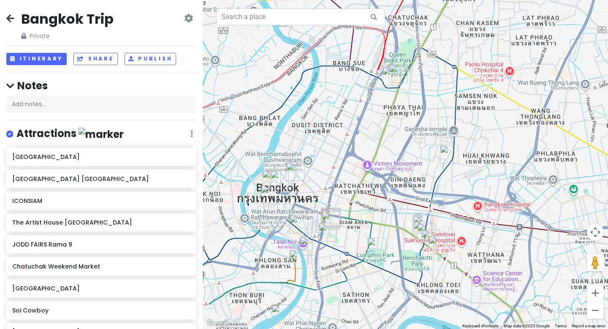
click at [393, 79] on img "Bang Sue Junction Shopping Center" at bounding box center [391, 76] width 19 height 19
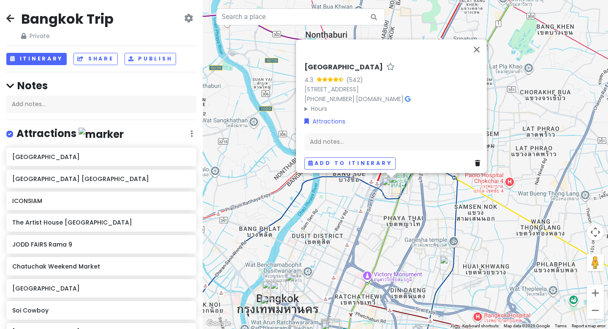
click at [364, 63] on h6 "[GEOGRAPHIC_DATA]" at bounding box center [344, 67] width 79 height 9
click at [364, 59] on input "[GEOGRAPHIC_DATA]" at bounding box center [394, 65] width 179 height 13
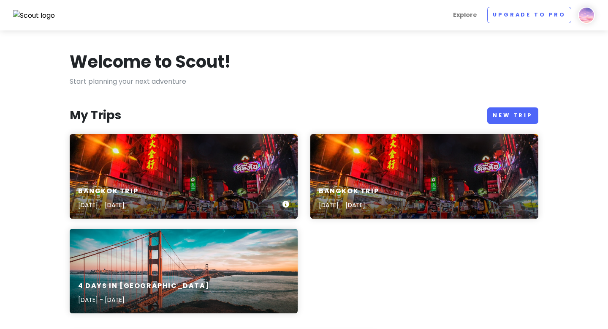
click at [205, 169] on div "Bangkok Trip Sep 26, 2025 - Sep 30, 2025" at bounding box center [184, 176] width 228 height 85
